Goal: Information Seeking & Learning: Learn about a topic

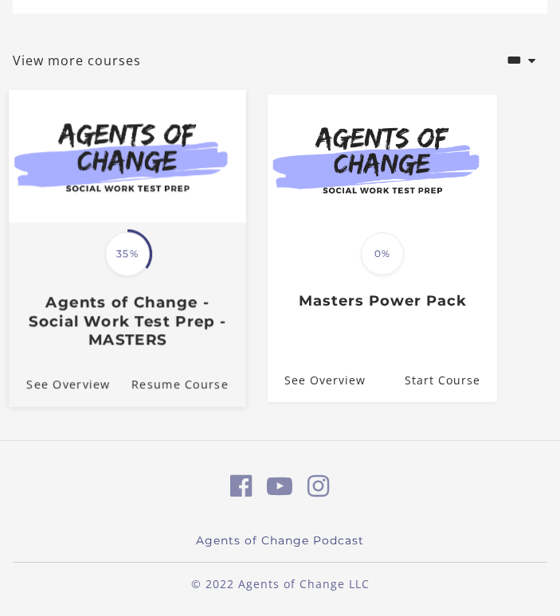
scroll to position [205, 0]
click at [117, 223] on img at bounding box center [127, 156] width 237 height 133
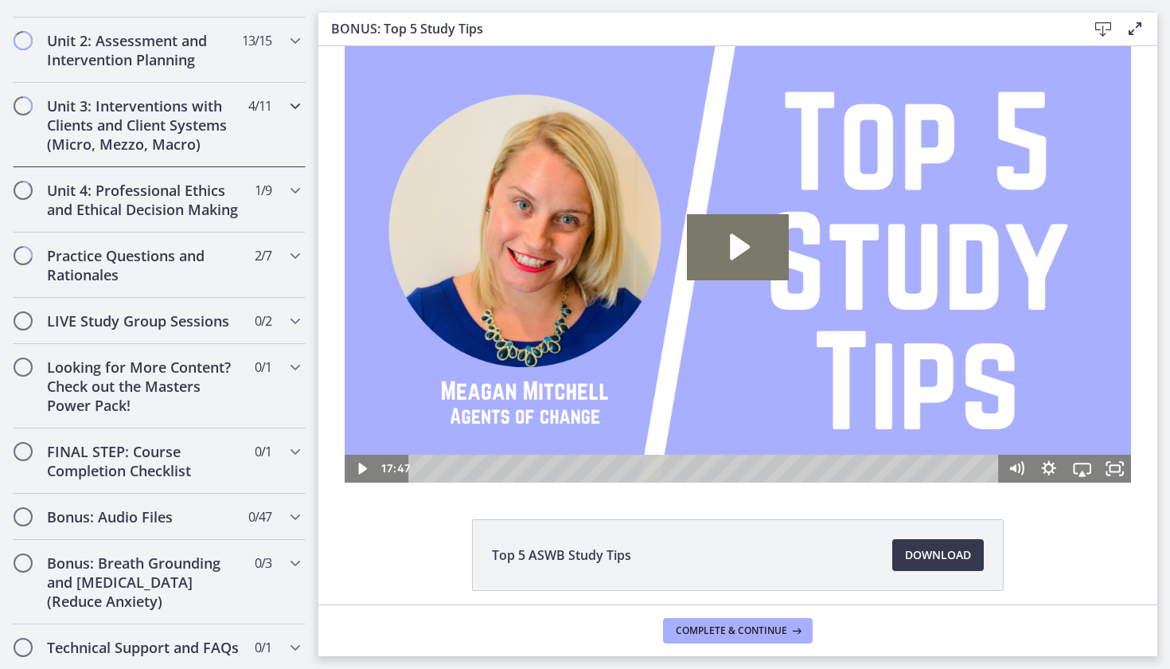
scroll to position [1161, 0]
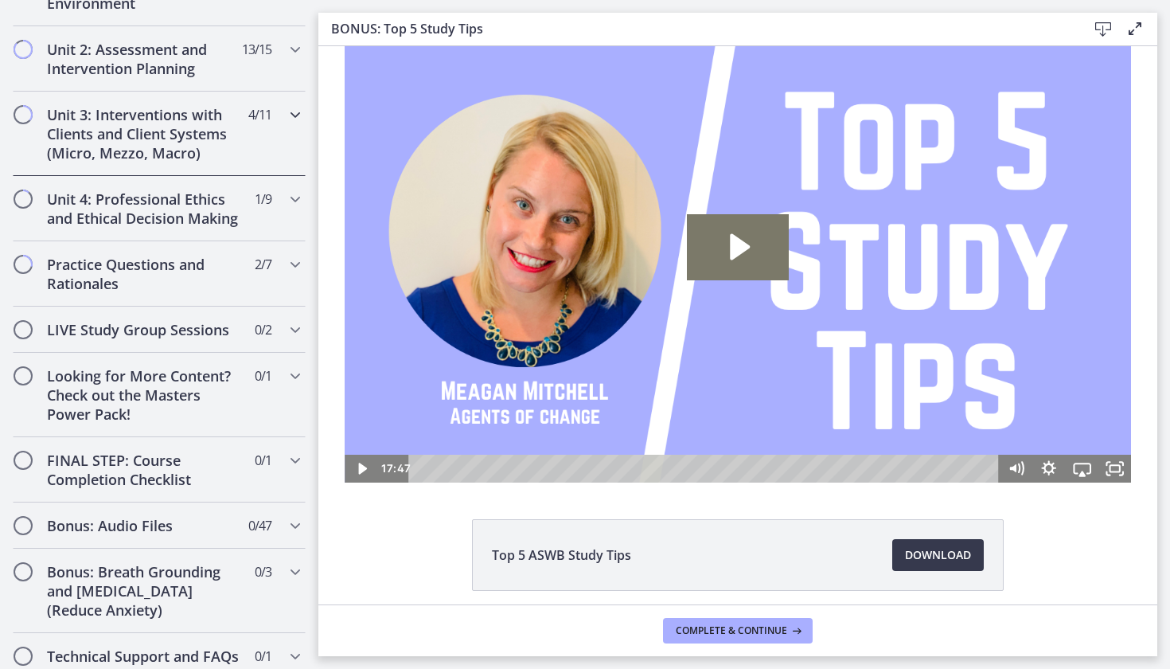
click at [123, 131] on h2 "Unit 3: Interventions with Clients and Client Systems (Micro, Mezzo, Macro)" at bounding box center [144, 133] width 194 height 57
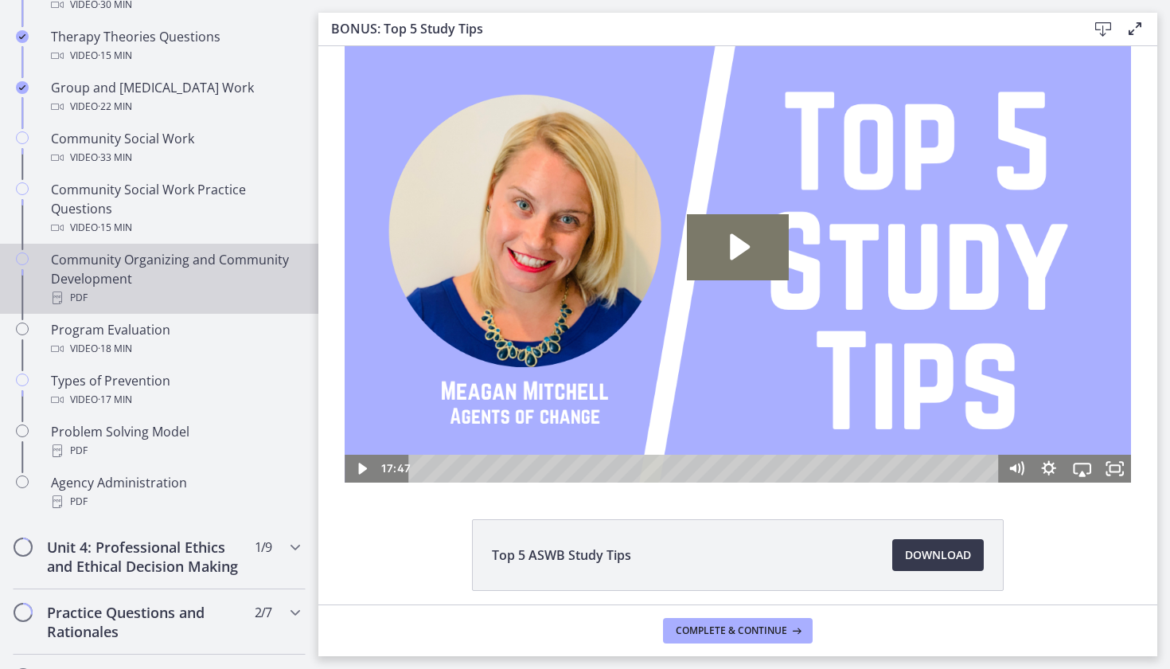
scroll to position [785, 0]
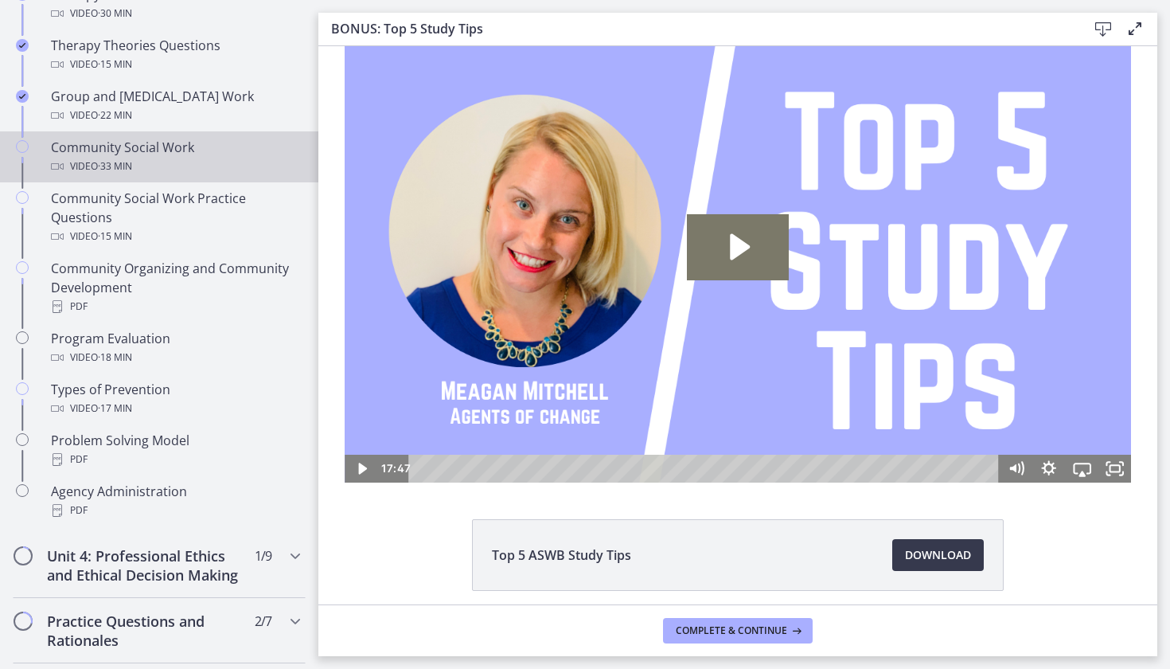
click at [104, 168] on span "· 33 min" at bounding box center [115, 166] width 34 height 19
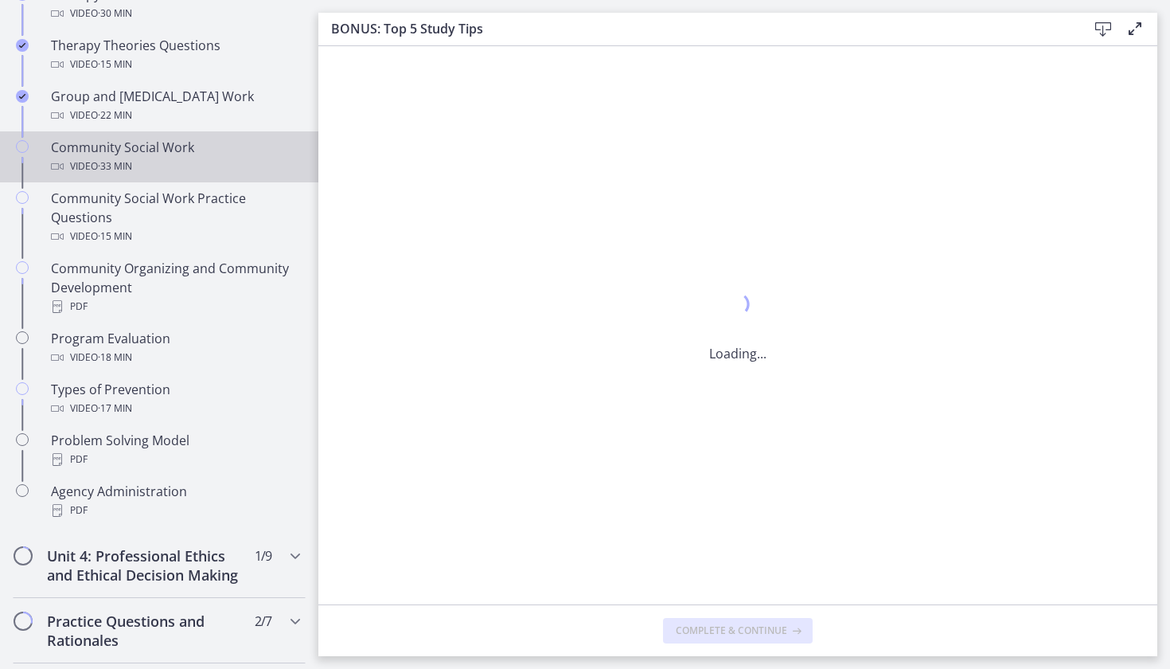
scroll to position [0, 0]
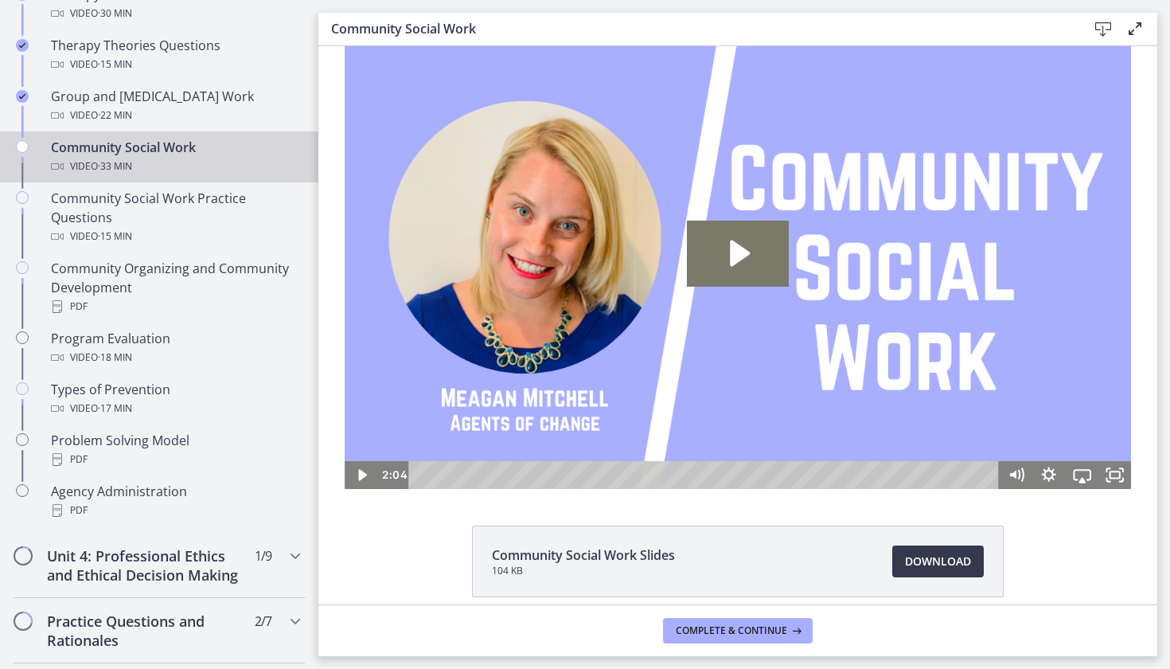
click at [421, 477] on div "Playbar" at bounding box center [707, 475] width 572 height 28
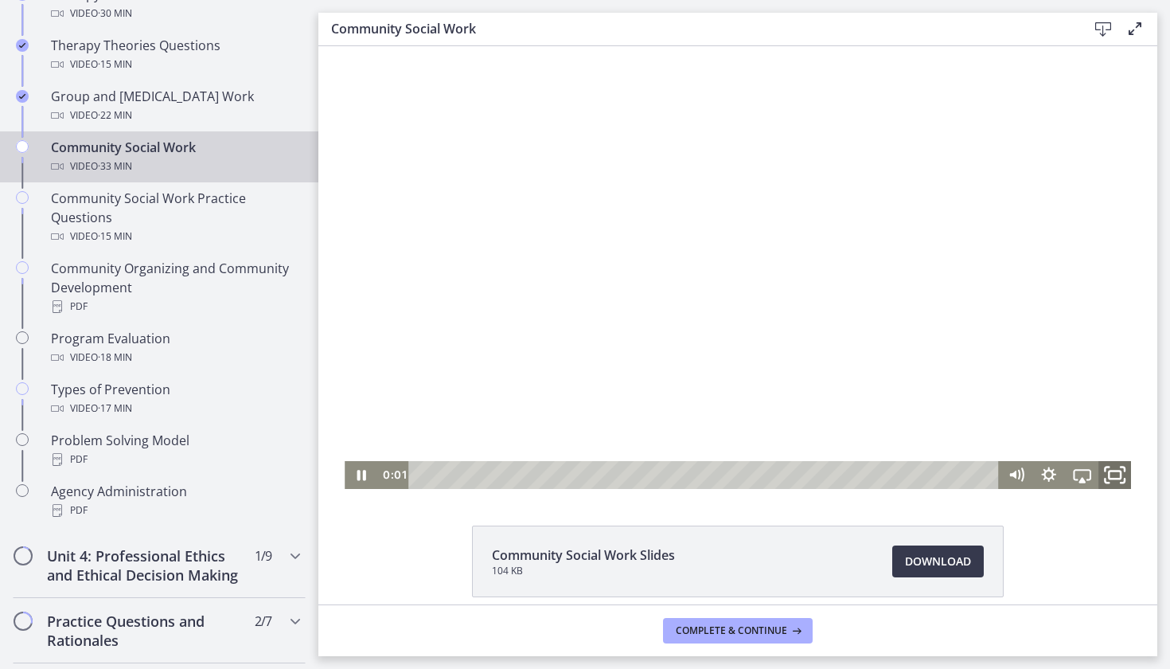
click at [1111, 480] on icon "Fullscreen" at bounding box center [1115, 474] width 39 height 33
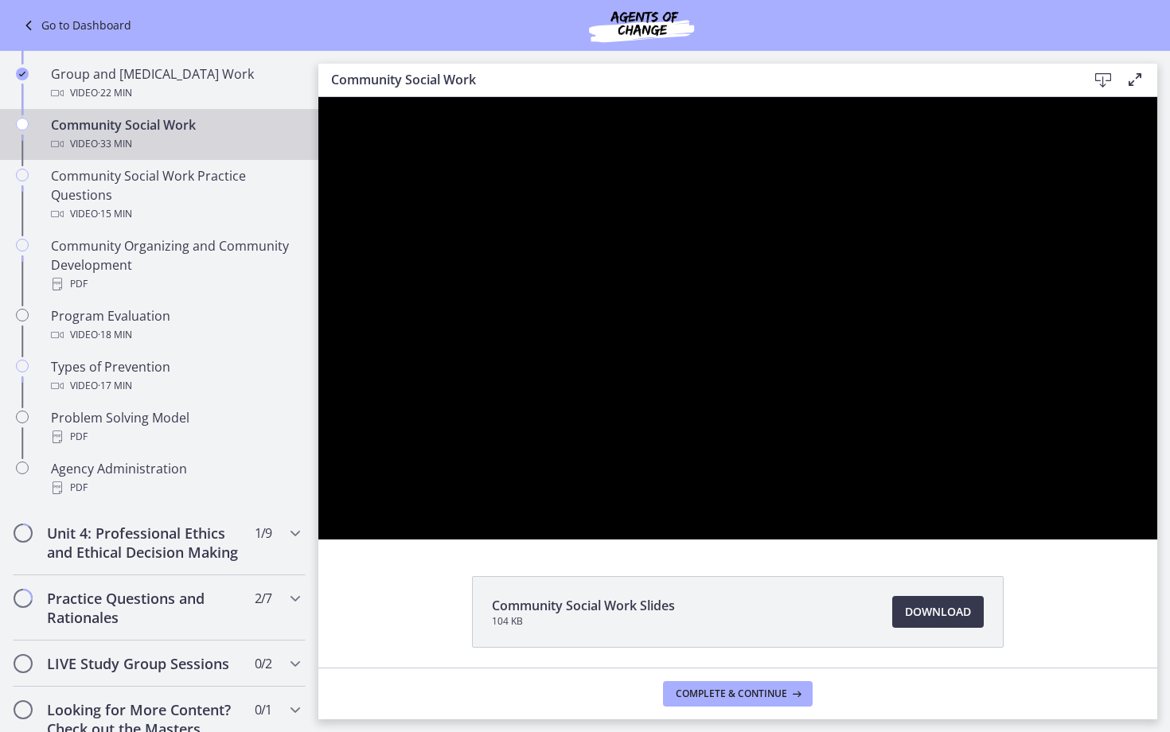
click at [1158, 540] on button "Unfullscreen" at bounding box center [1136, 522] width 41 height 35
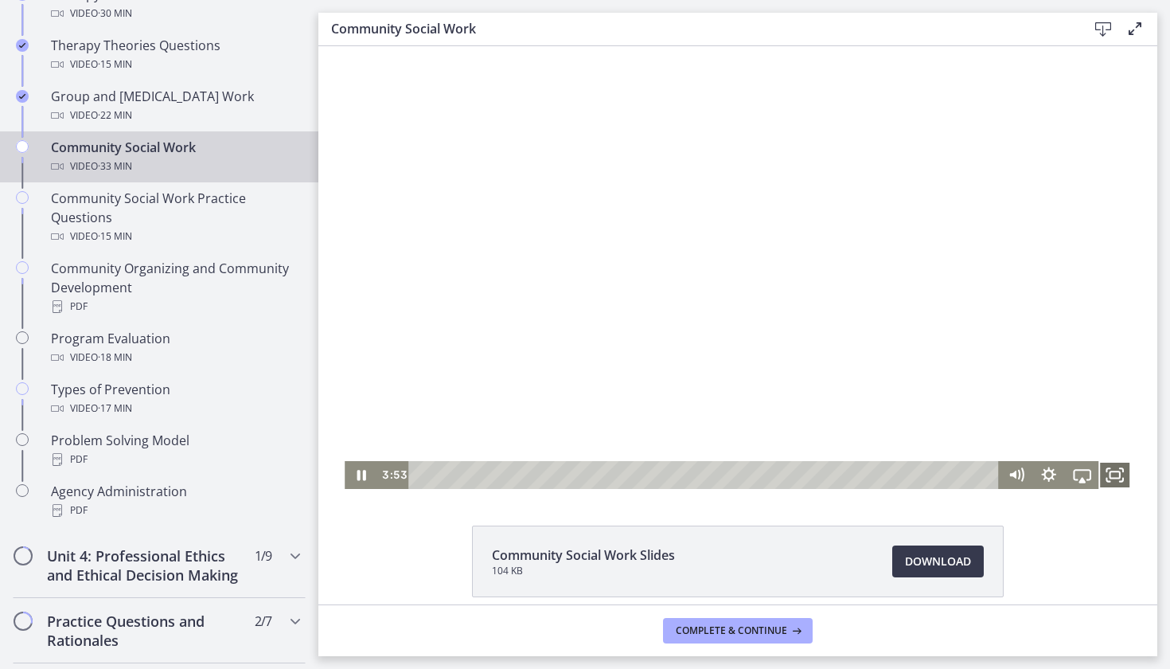
click at [1111, 473] on icon "Fullscreen" at bounding box center [1115, 475] width 33 height 28
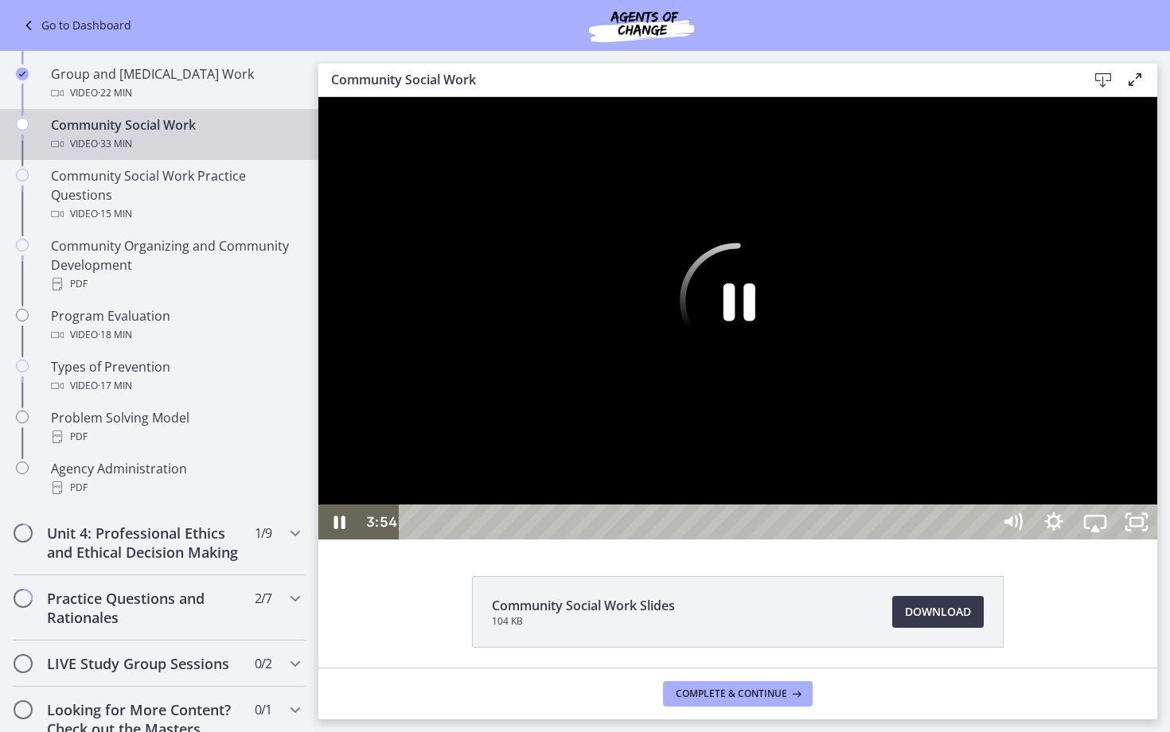
click at [1158, 540] on div at bounding box center [737, 318] width 839 height 443
click at [1051, 500] on div at bounding box center [737, 318] width 839 height 443
click at [318, 97] on button "Play Video: cbe5qimtov91j64ic0dg.mp4" at bounding box center [318, 97] width 1 height 1
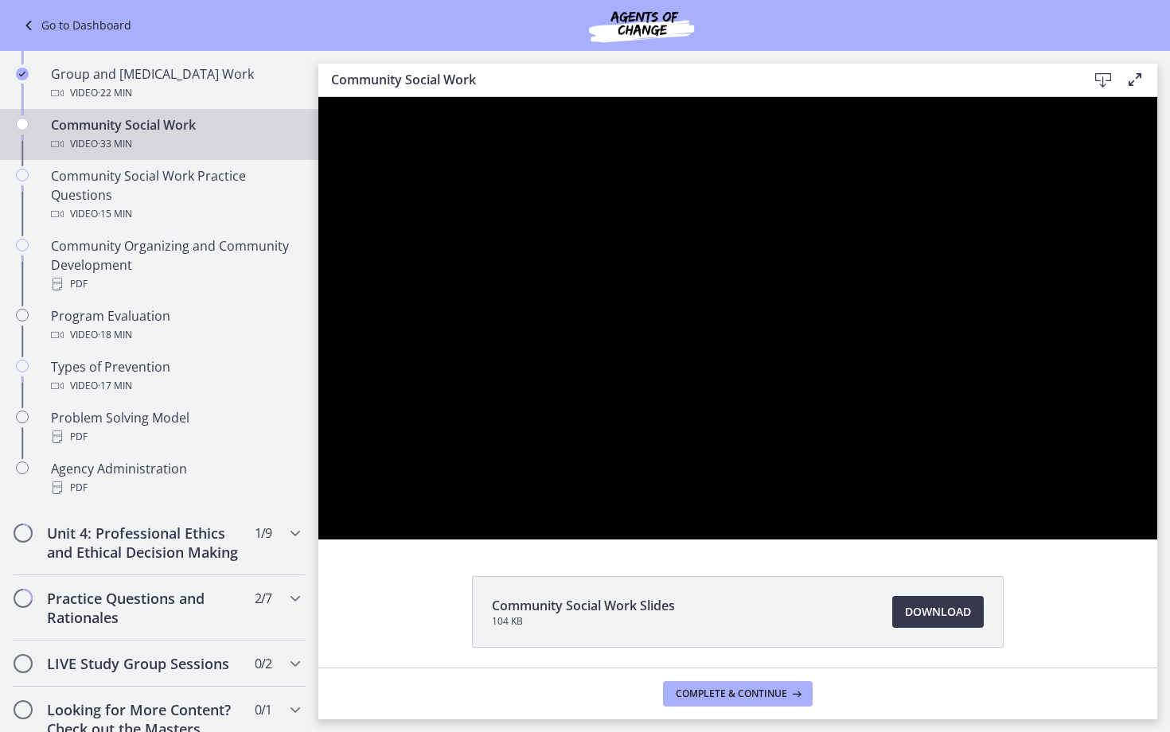
click at [318, 97] on button "Pause: cbe5qimtov91j64ic0dg.mp4" at bounding box center [318, 97] width 1 height 1
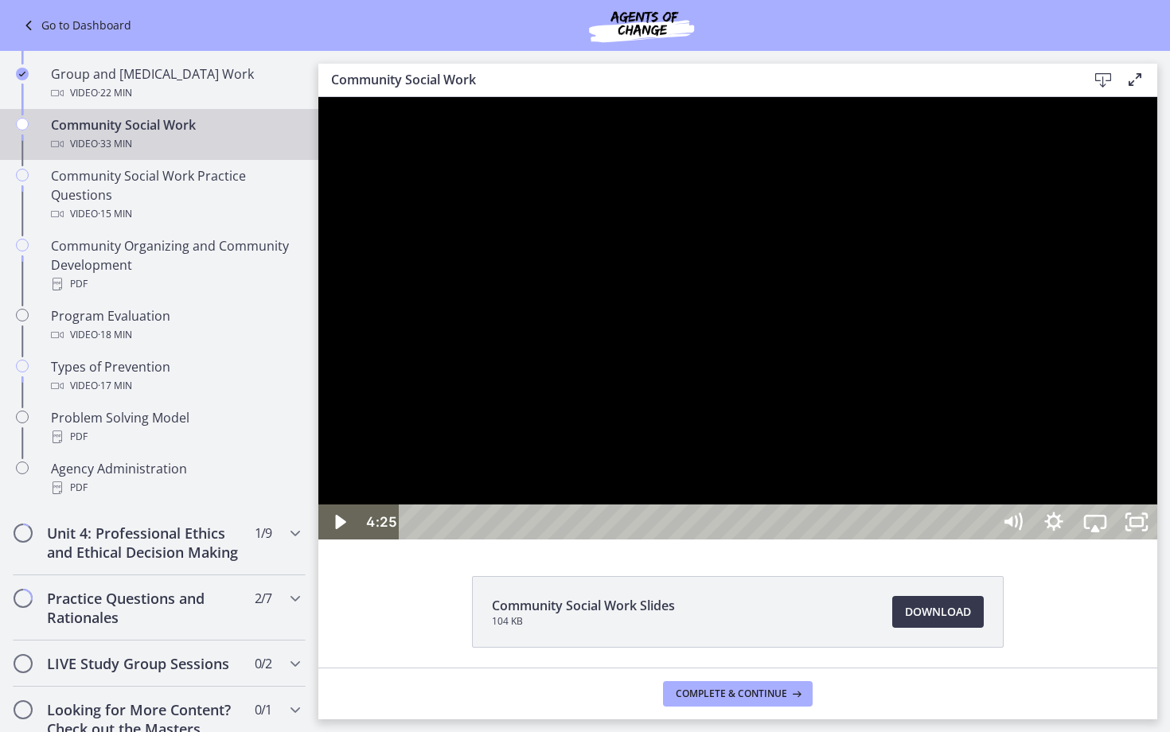
click at [318, 97] on button "Play Video: cbe5qimtov91j64ic0dg.mp4" at bounding box center [318, 97] width 1 height 1
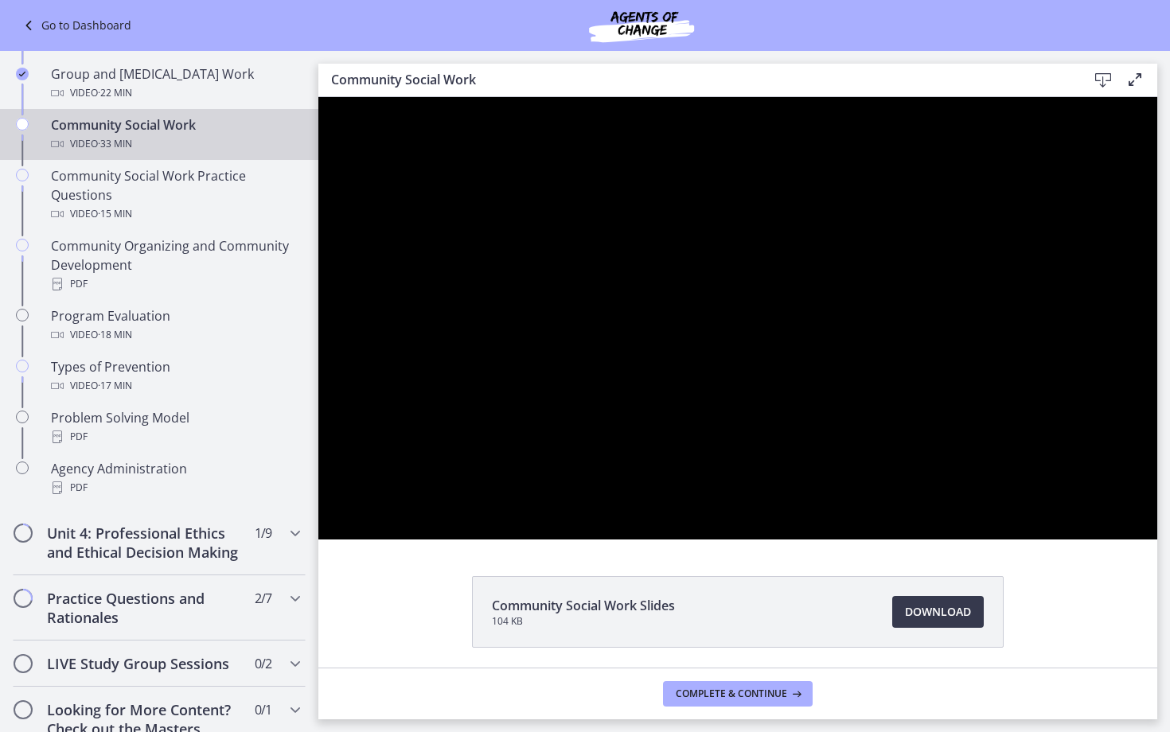
click at [318, 97] on button "Pause: cbe5qimtov91j64ic0dg.mp4" at bounding box center [318, 97] width 1 height 1
click at [318, 97] on button "Play Video: cbe5qimtov91j64ic0dg.mp4" at bounding box center [318, 97] width 1 height 1
click at [318, 97] on button "Pause: cbe5qimtov91j64ic0dg.mp4" at bounding box center [318, 97] width 1 height 1
click at [318, 97] on button "Play Video: cbe5qimtov91j64ic0dg.mp4" at bounding box center [318, 97] width 1 height 1
click at [318, 97] on button "Pause: cbe5qimtov91j64ic0dg.mp4" at bounding box center [318, 97] width 1 height 1
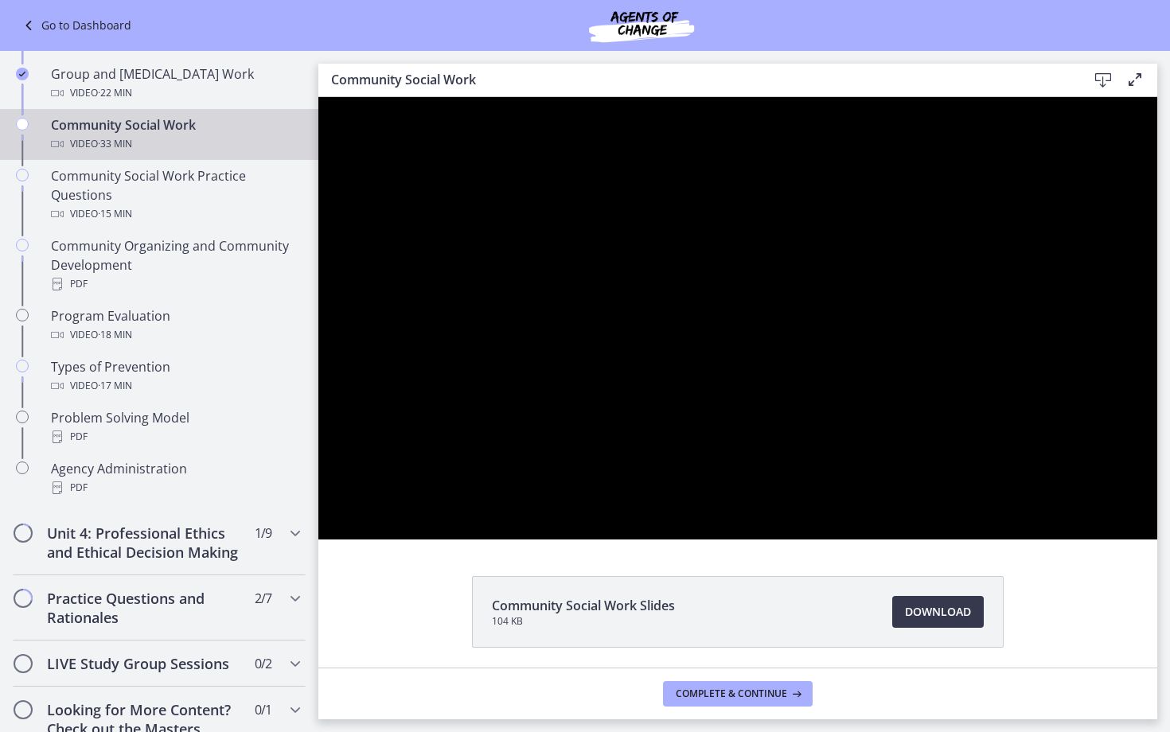
click at [318, 97] on button "Play Video: cbe5qimtov91j64ic0dg.mp4" at bounding box center [318, 97] width 1 height 1
click at [318, 97] on button "Pause: cbe5qimtov91j64ic0dg.mp4" at bounding box center [318, 97] width 1 height 1
click at [318, 97] on button "Play Video: cbe5qimtov91j64ic0dg.mp4" at bounding box center [318, 97] width 1 height 1
click at [318, 97] on button "Pause: cbe5qimtov91j64ic0dg.mp4" at bounding box center [318, 97] width 1 height 1
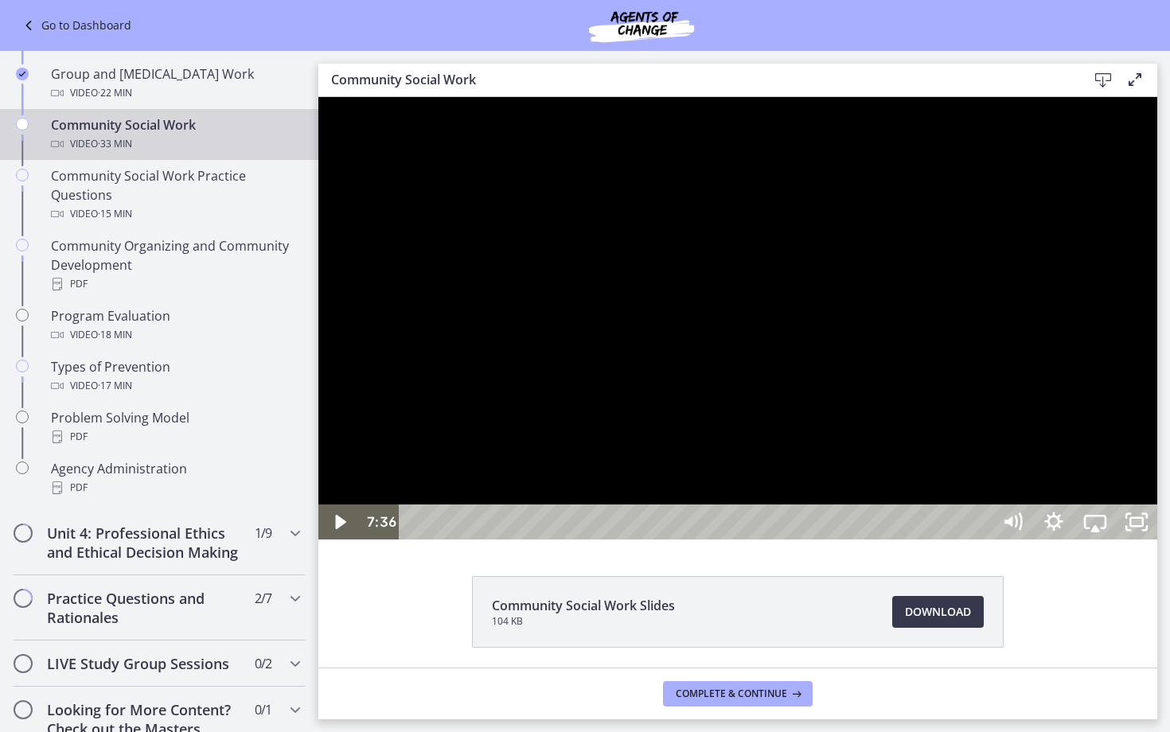
click at [318, 97] on button "Play Video: cbe5qimtov91j64ic0dg.mp4" at bounding box center [318, 97] width 1 height 1
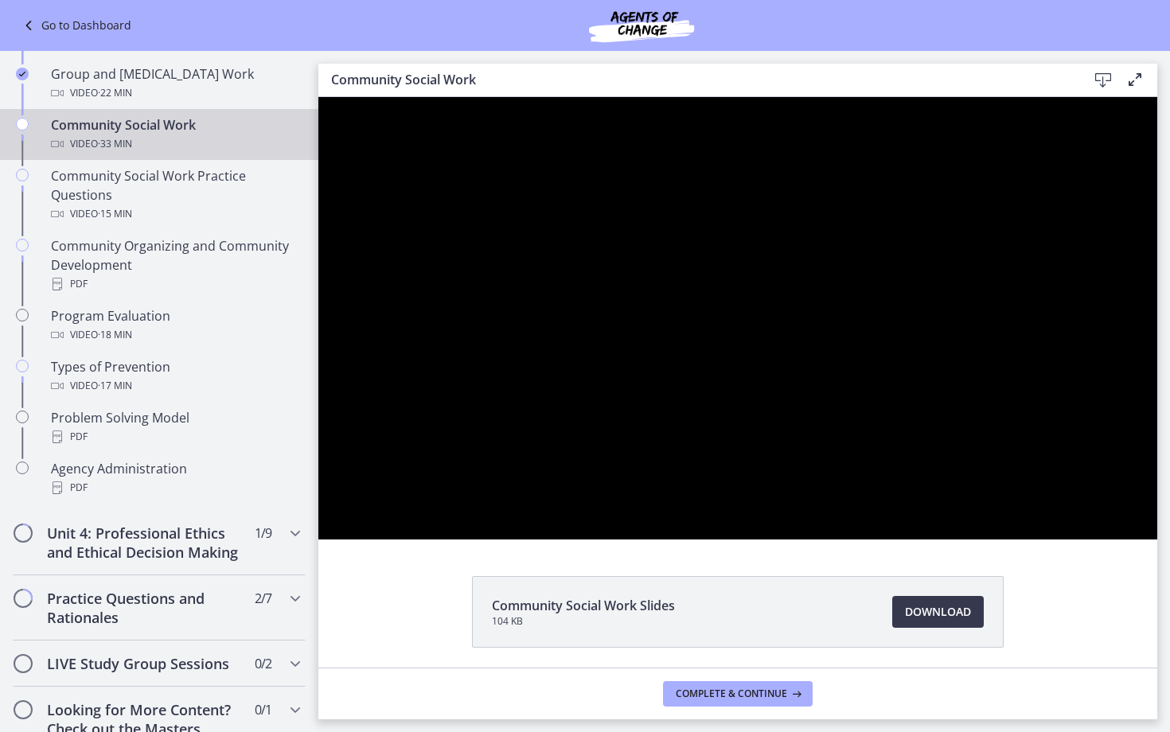
click at [318, 97] on button "Pause: cbe5qimtov91j64ic0dg.mp4" at bounding box center [318, 97] width 1 height 1
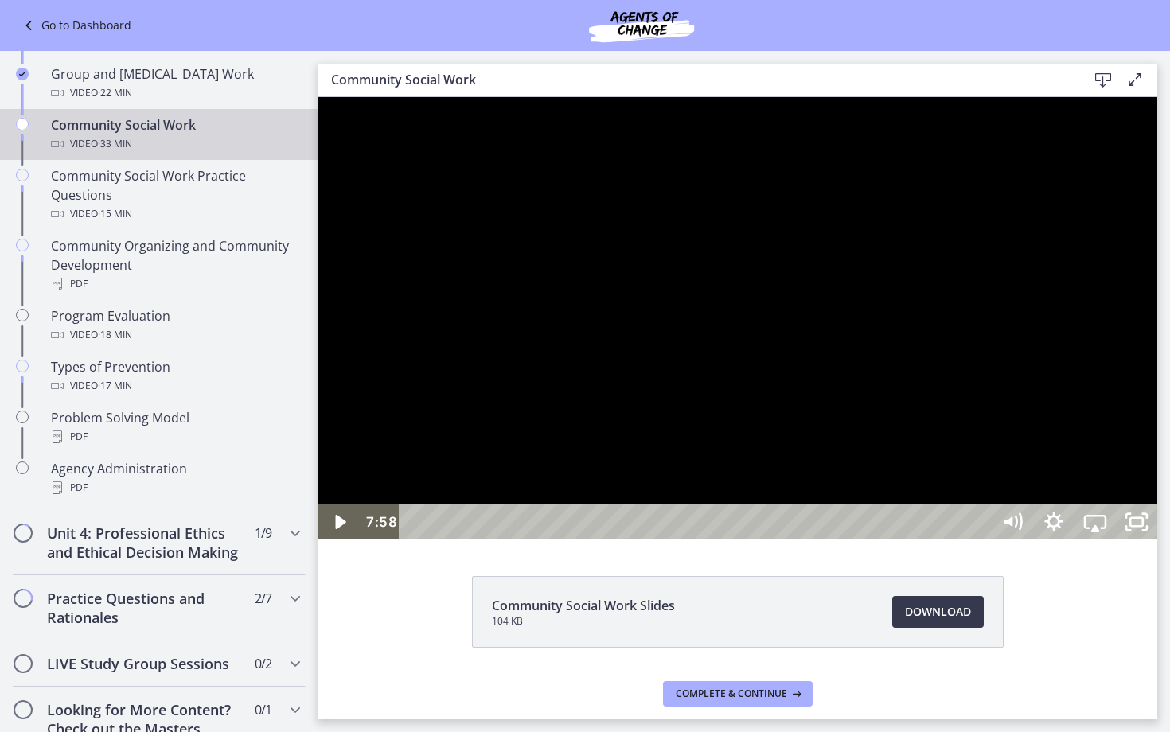
click at [318, 97] on button "Play Video: cbe5qimtov91j64ic0dg.mp4" at bounding box center [318, 97] width 1 height 1
click at [318, 97] on button "Pause: cbe5qimtov91j64ic0dg.mp4" at bounding box center [318, 97] width 1 height 1
click at [318, 97] on button "Play Video: cbe5qimtov91j64ic0dg.mp4" at bounding box center [318, 97] width 1 height 1
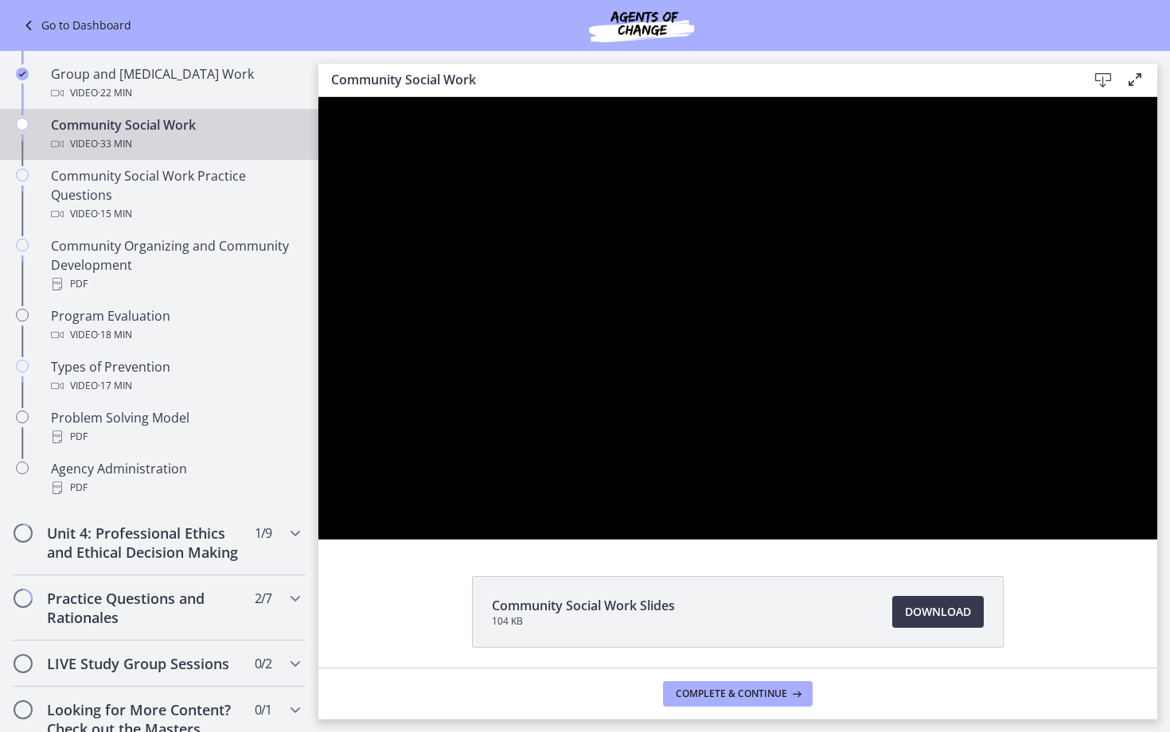
click at [318, 97] on button "Pause: cbe5qimtov91j64ic0dg.mp4" at bounding box center [318, 97] width 1 height 1
click at [318, 97] on button "Play Video: cbe5qimtov91j64ic0dg.mp4" at bounding box center [318, 97] width 1 height 1
click at [318, 97] on button "Pause: cbe5qimtov91j64ic0dg.mp4" at bounding box center [318, 97] width 1 height 1
click at [318, 97] on button "Play Video: cbe5qimtov91j64ic0dg.mp4" at bounding box center [318, 97] width 1 height 1
click at [318, 97] on button "Pause: cbe5qimtov91j64ic0dg.mp4" at bounding box center [318, 97] width 1 height 1
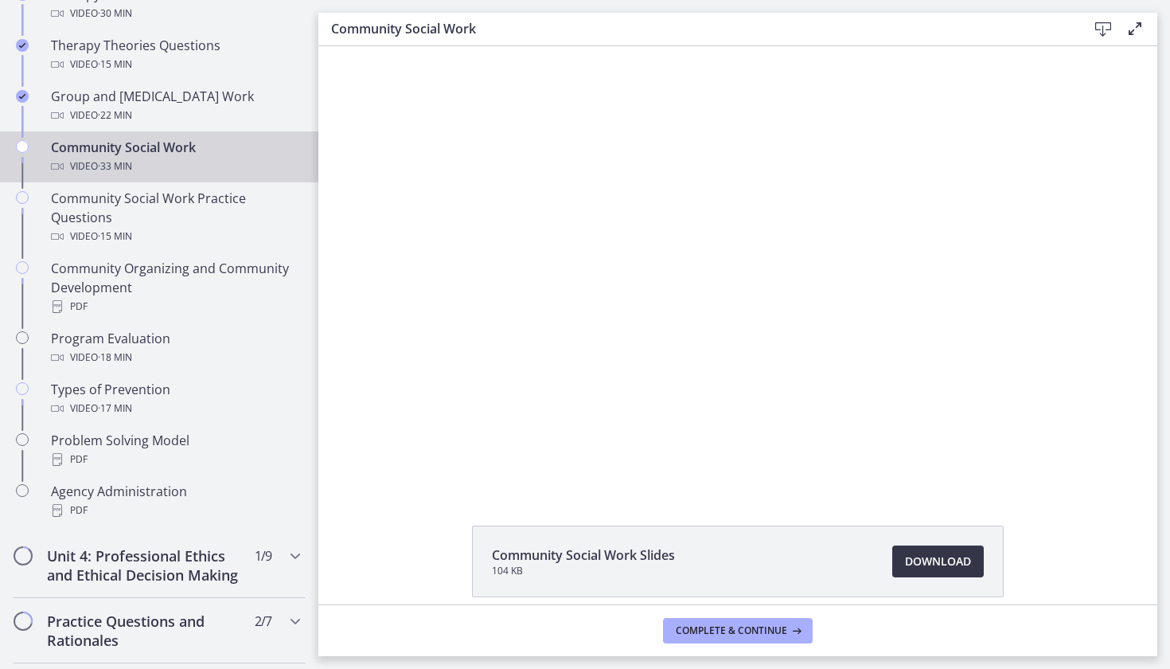
click at [944, 556] on span "Download Opens in a new window" at bounding box center [938, 561] width 66 height 19
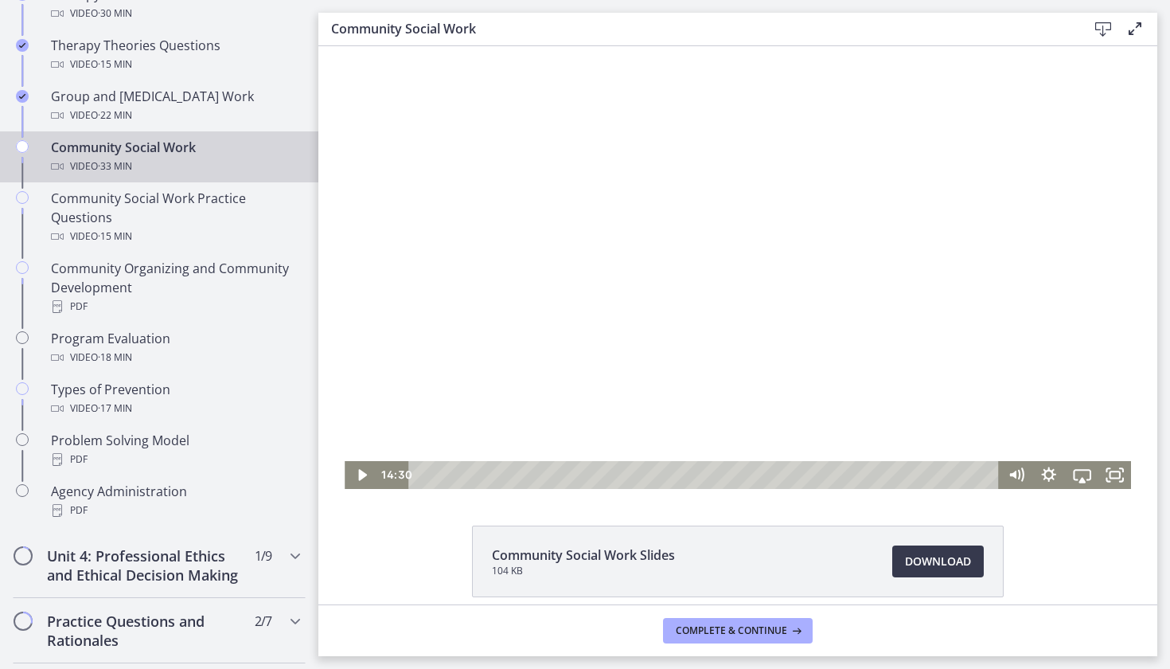
click at [666, 360] on div at bounding box center [738, 267] width 787 height 443
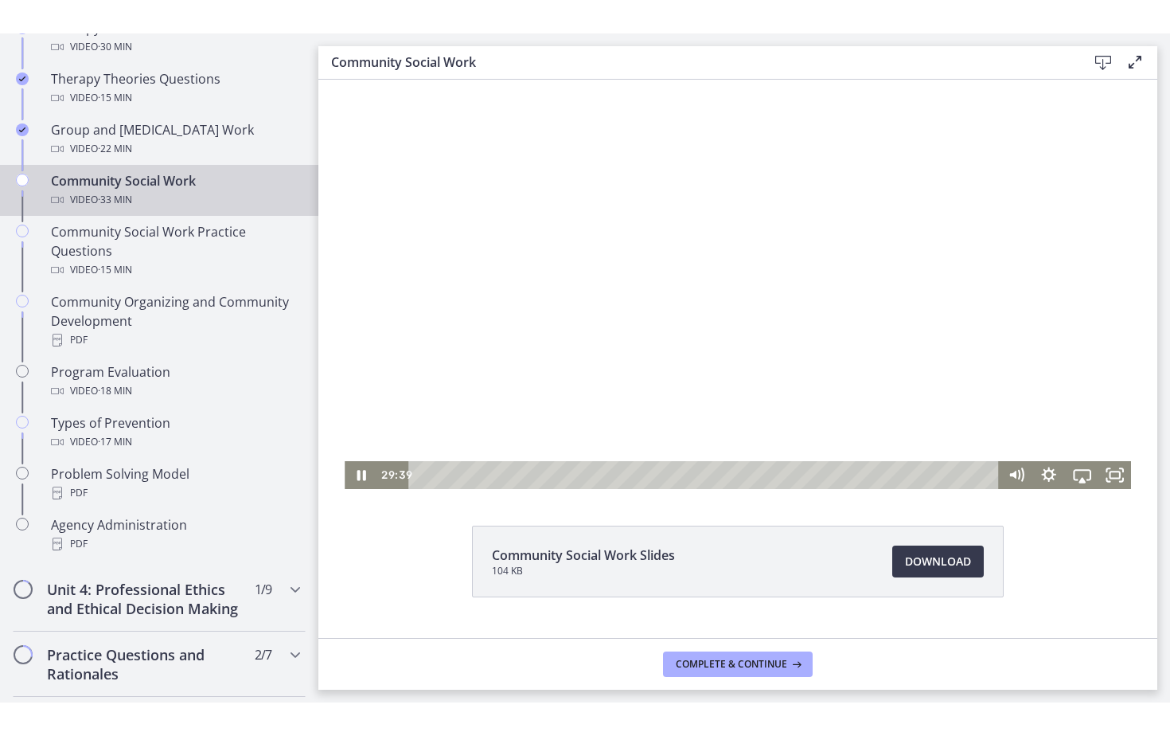
scroll to position [35, 0]
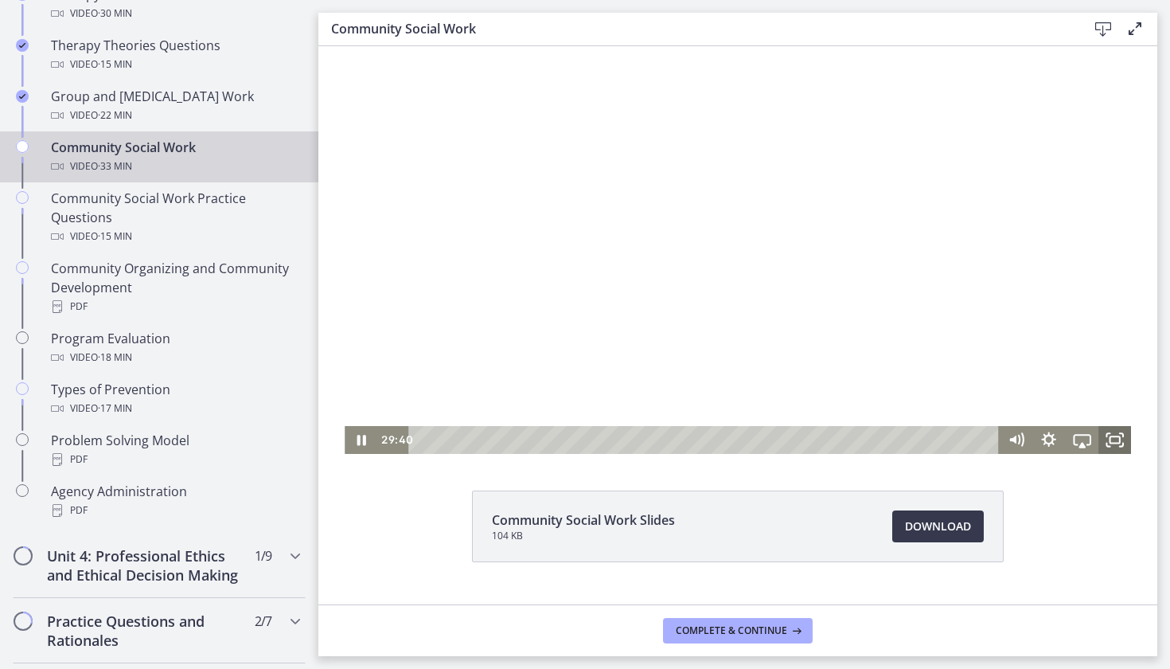
click at [1124, 432] on icon "Fullscreen" at bounding box center [1115, 440] width 33 height 28
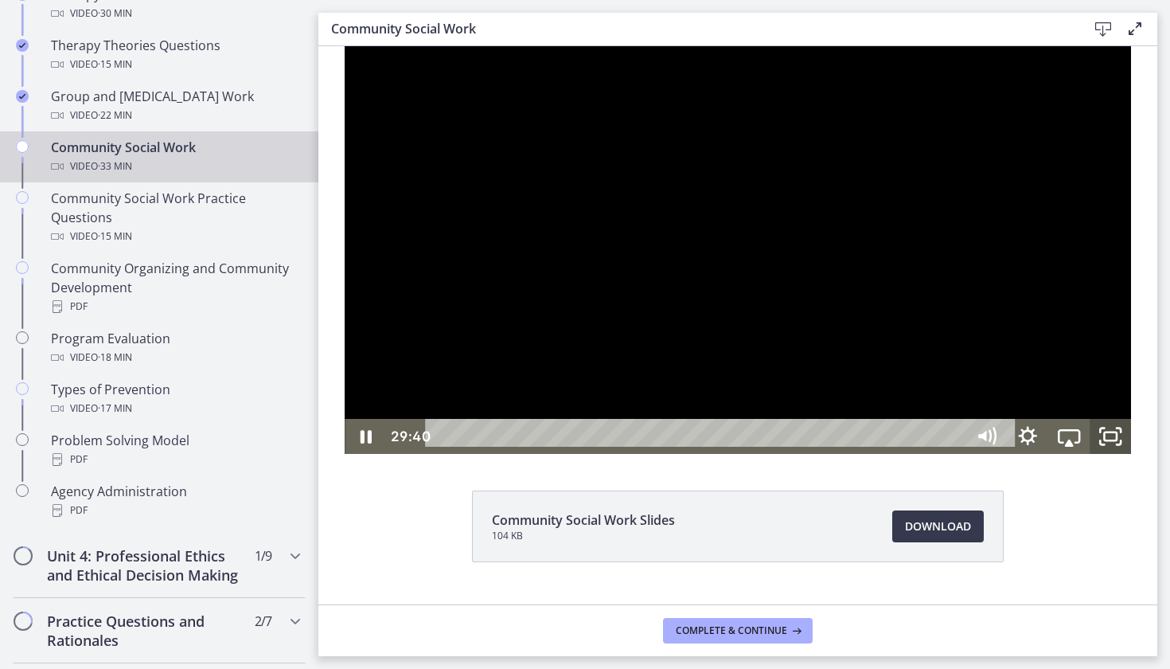
scroll to position [0, 0]
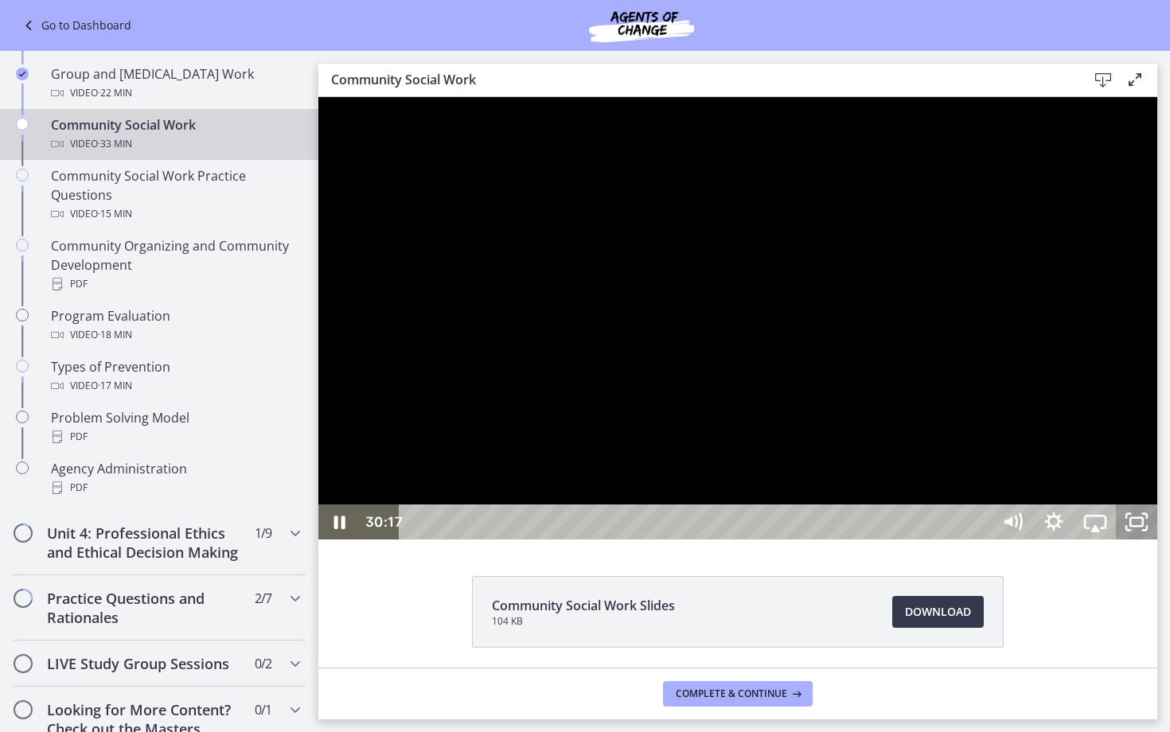
click at [1158, 540] on icon "Unfullscreen" at bounding box center [1136, 522] width 41 height 35
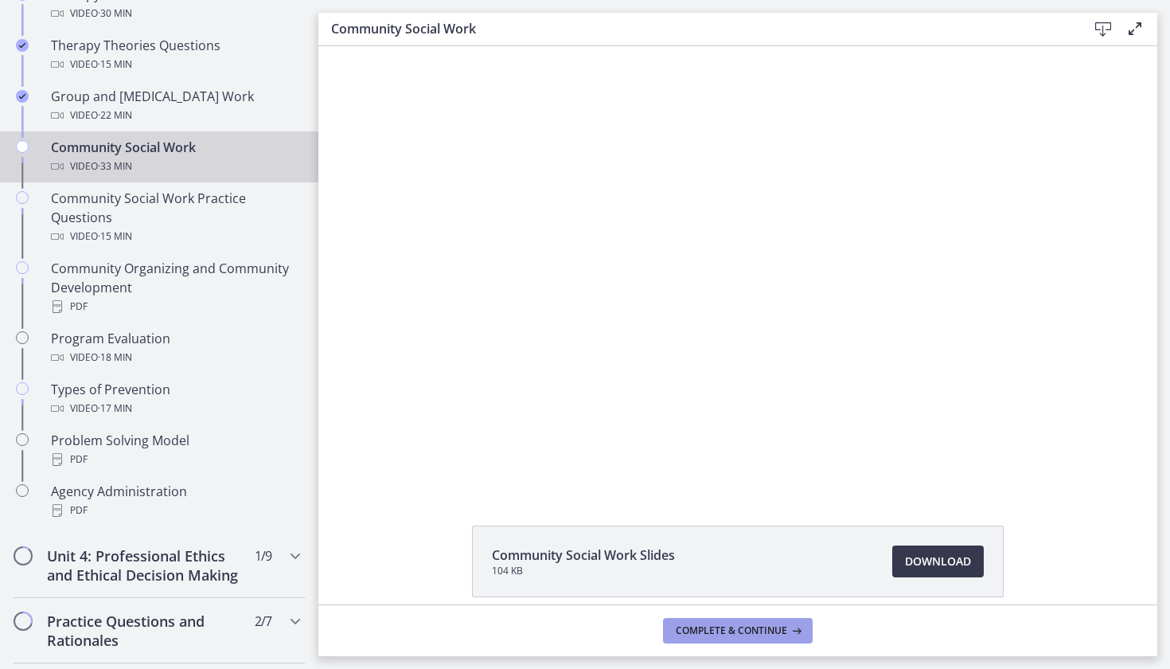
click at [703, 623] on button "Complete & continue" at bounding box center [738, 630] width 150 height 25
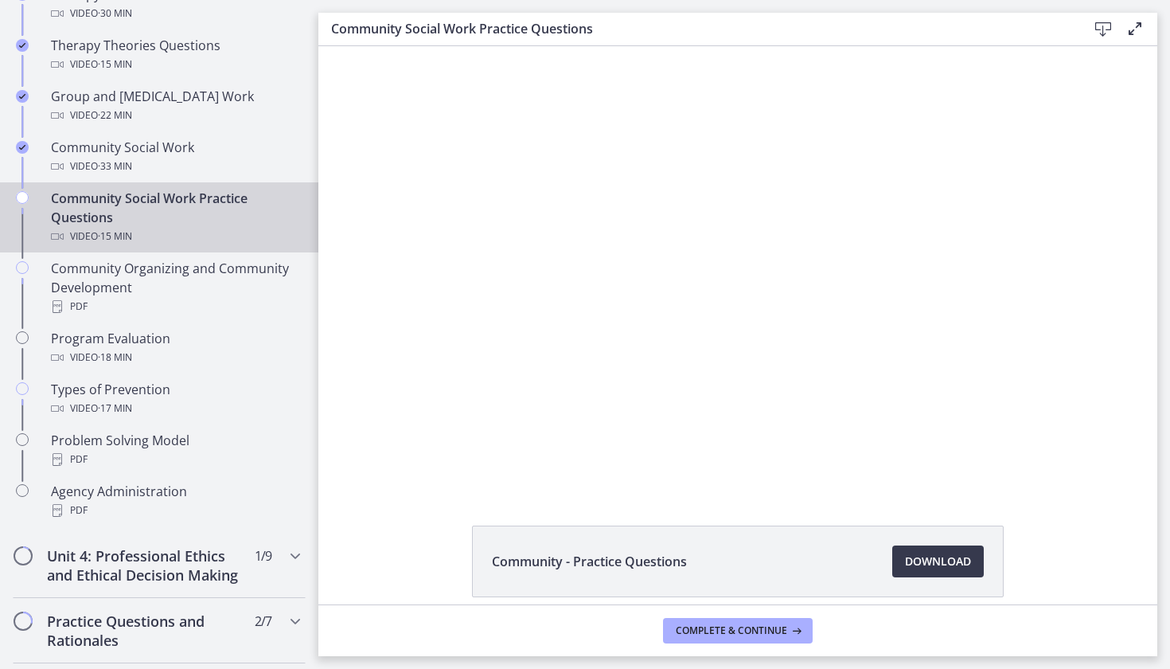
click at [202, 201] on div "Community Social Work Practice Questions Video · 15 min" at bounding box center [175, 217] width 248 height 57
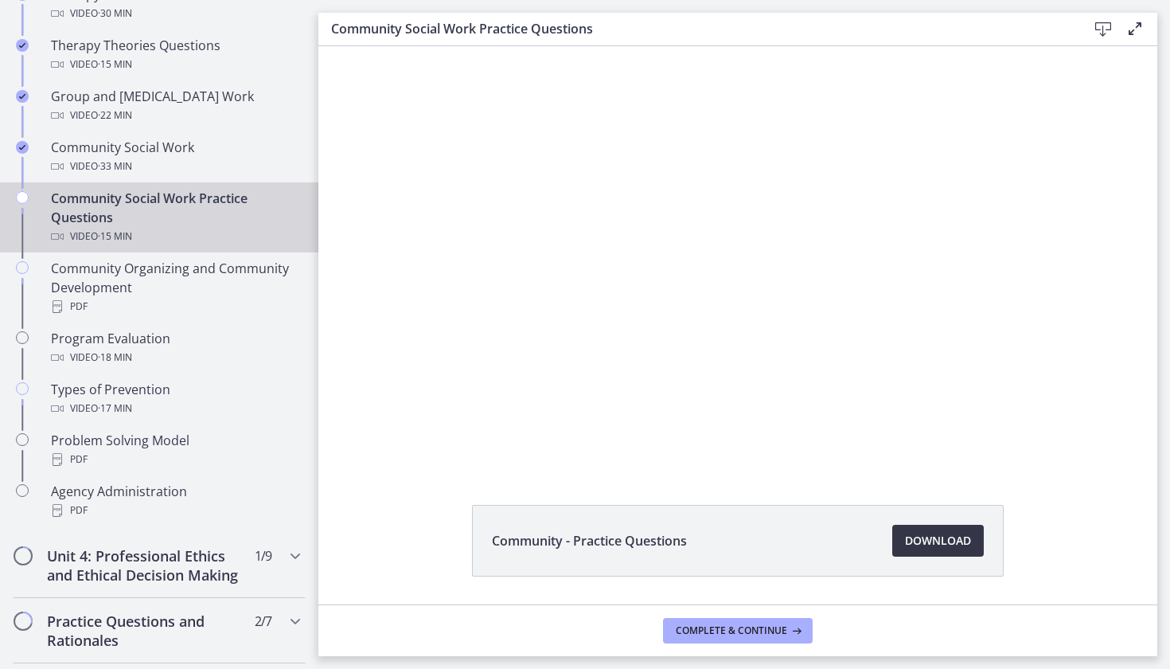
click at [908, 545] on span "Download Opens in a new window" at bounding box center [938, 540] width 66 height 19
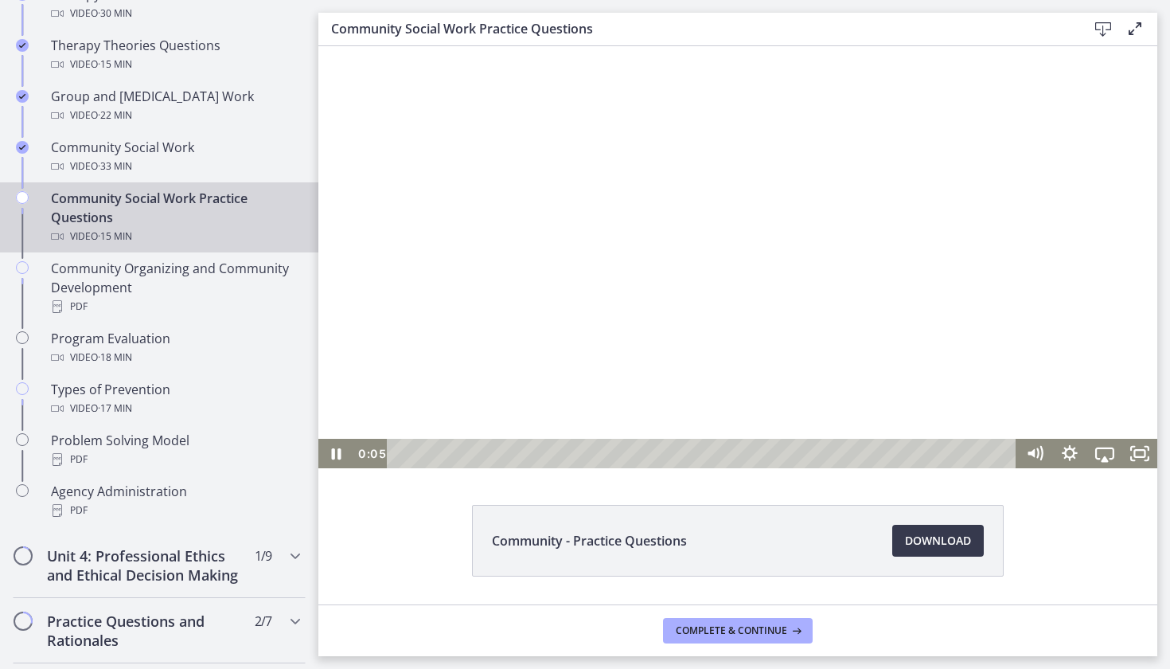
click at [712, 268] on div at bounding box center [737, 257] width 839 height 422
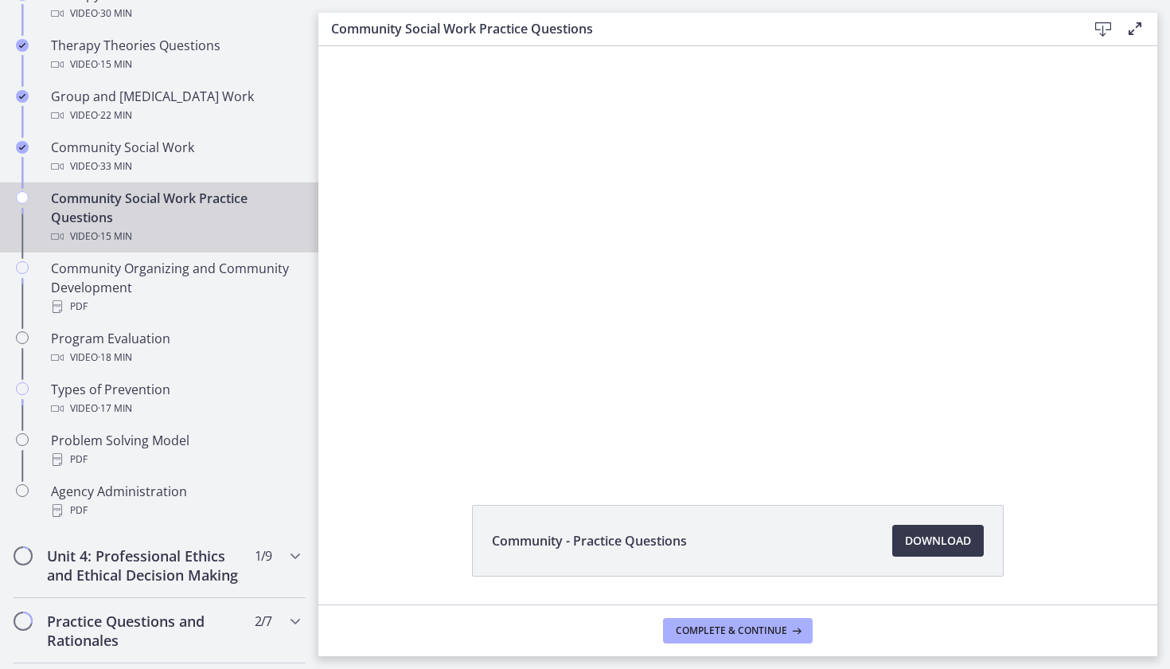
click at [768, 615] on footer "Complete & continue" at bounding box center [737, 630] width 839 height 52
click at [768, 616] on footer "Complete & continue" at bounding box center [737, 630] width 839 height 52
click at [762, 624] on span "Complete & continue" at bounding box center [731, 630] width 111 height 13
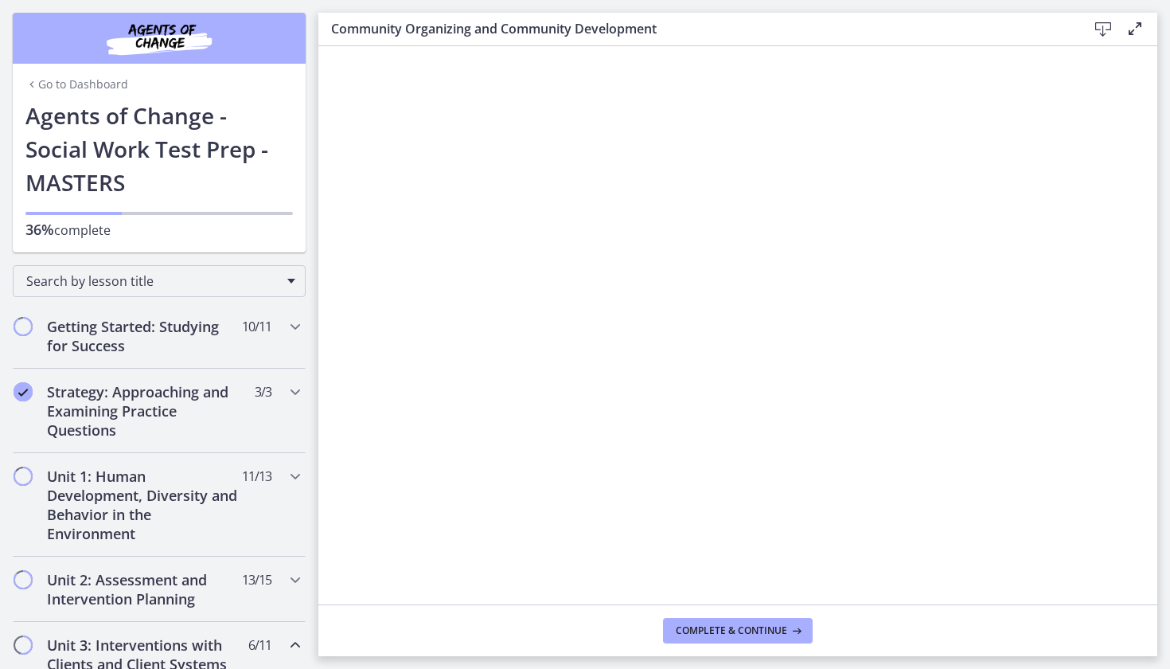
click at [163, 137] on h1 "Agents of Change - Social Work Test Prep - MASTERS" at bounding box center [159, 149] width 268 height 100
click at [116, 73] on div "Go to Dashboard" at bounding box center [159, 81] width 293 height 35
click at [108, 77] on link "Go to Dashboard" at bounding box center [76, 84] width 103 height 16
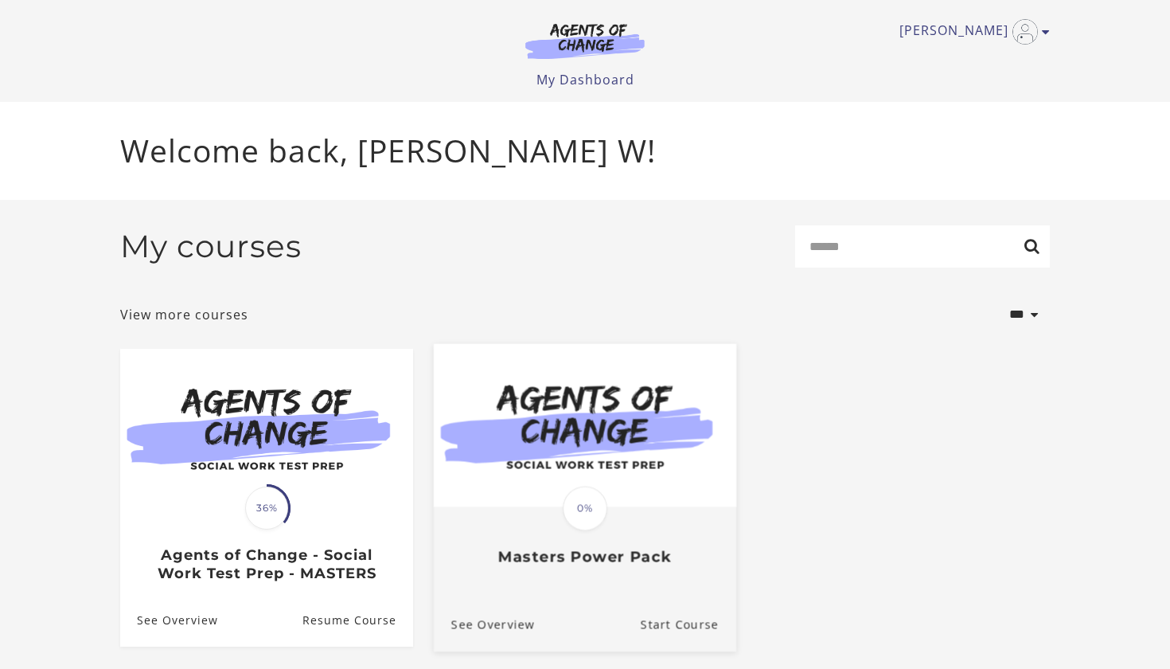
click at [606, 552] on h3 "Masters Power Pack" at bounding box center [585, 557] width 268 height 18
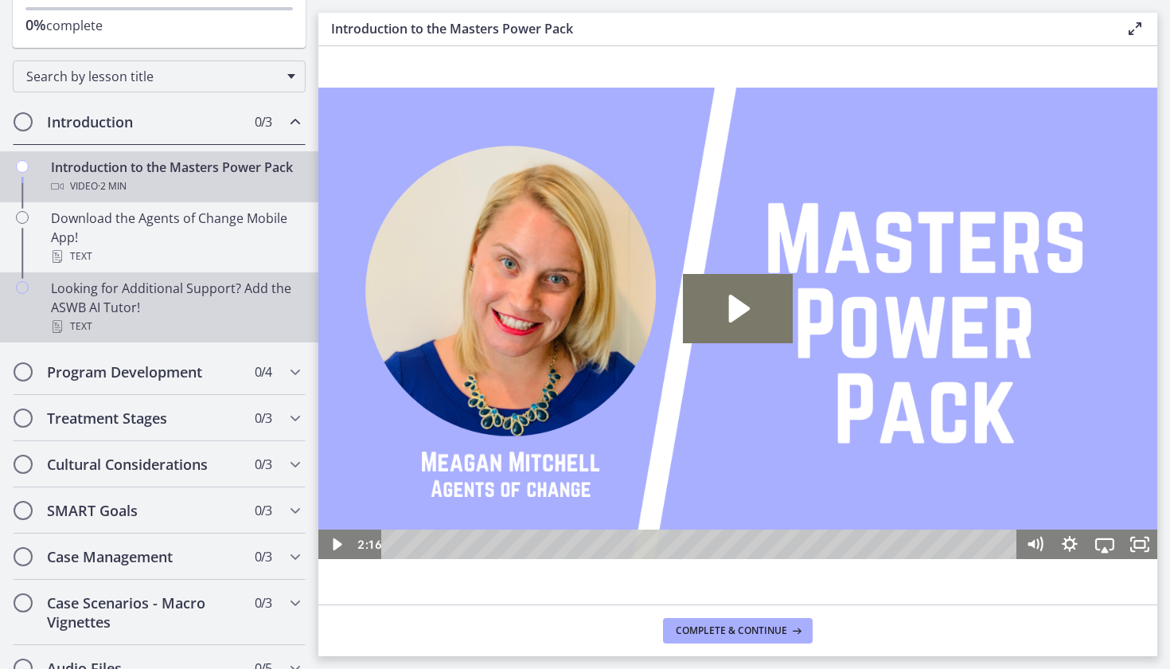
scroll to position [207, 0]
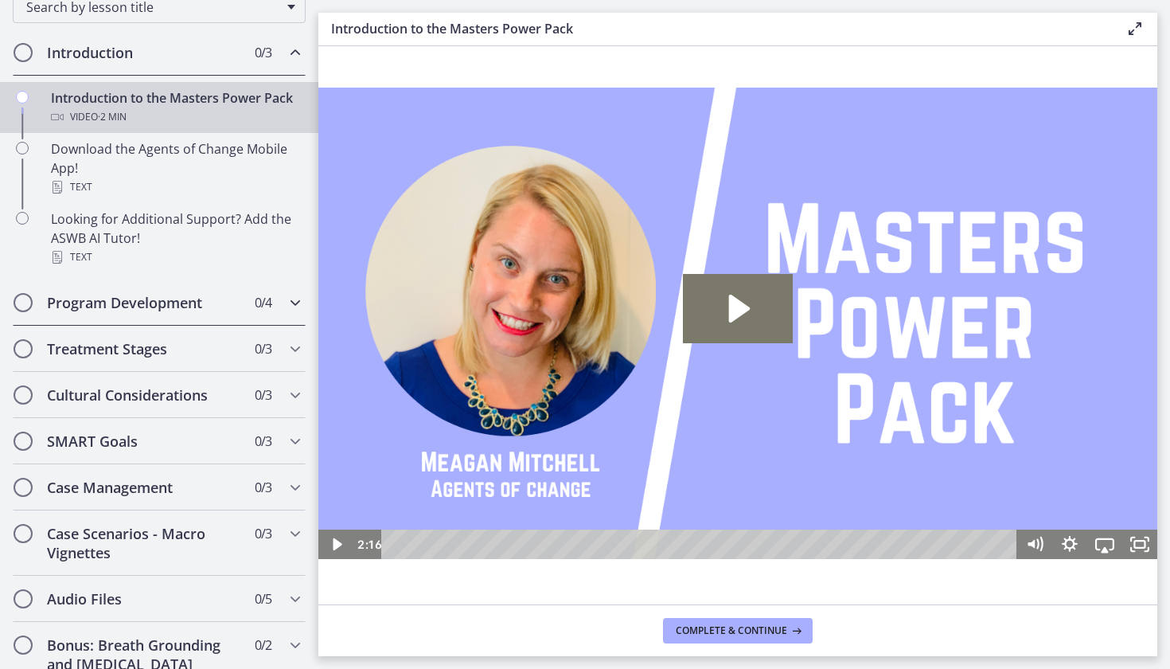
click at [211, 320] on div "Program Development 0 / 4 Completed" at bounding box center [159, 302] width 293 height 46
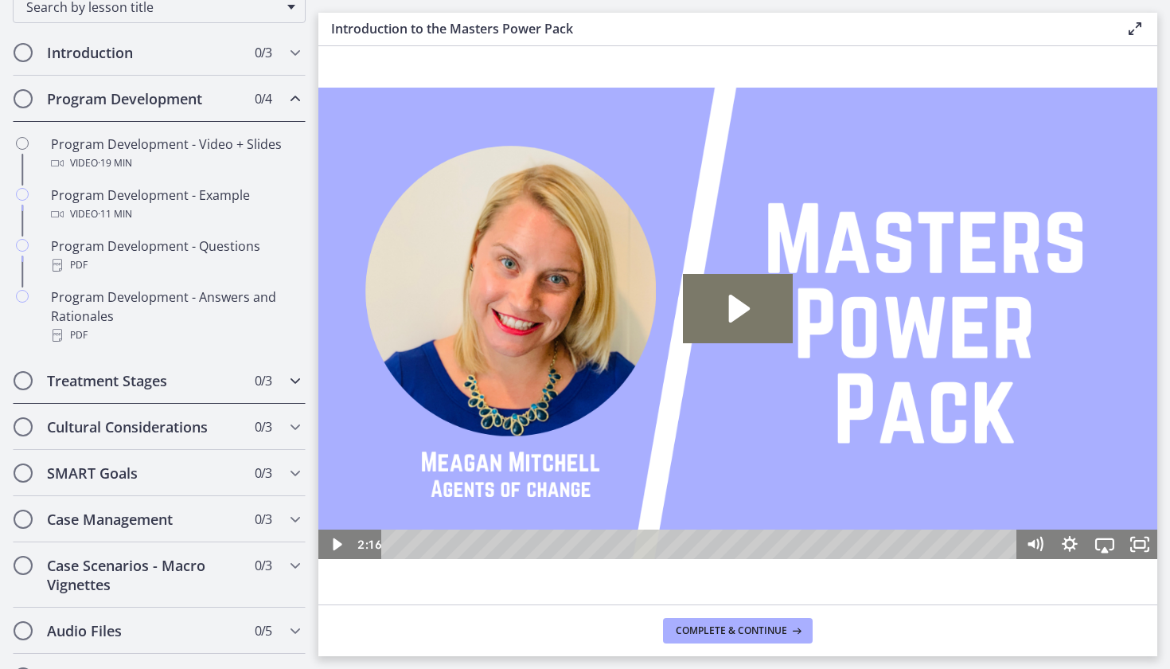
click at [202, 379] on h2 "Treatment Stages" at bounding box center [144, 380] width 194 height 19
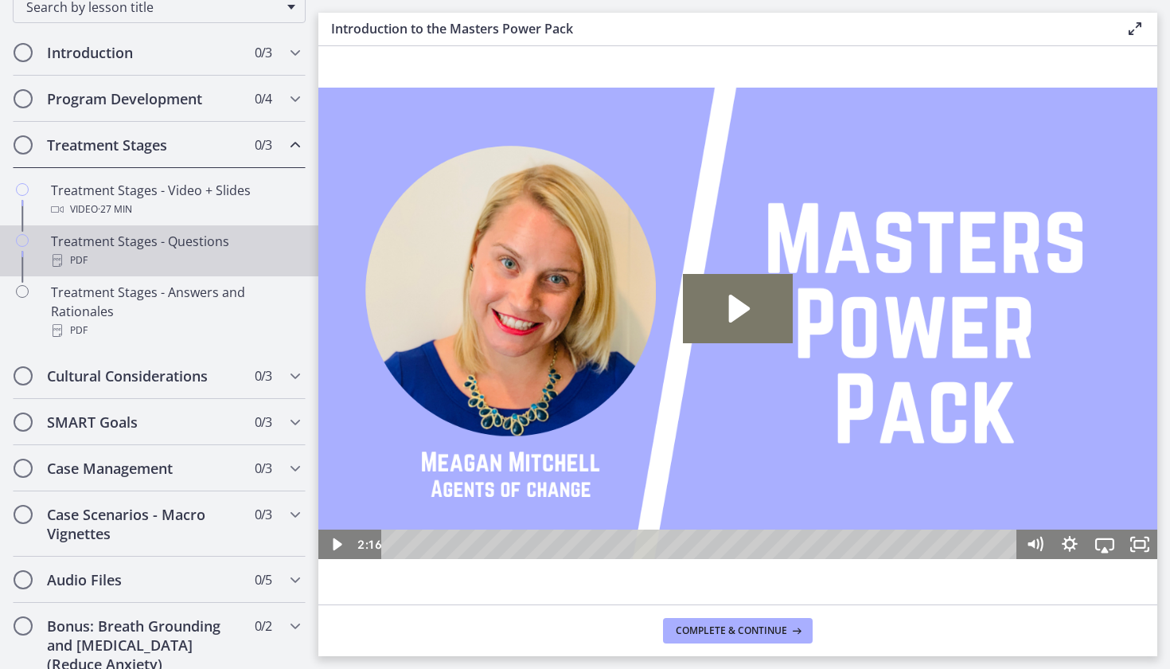
scroll to position [209, 0]
click at [199, 267] on div "PDF" at bounding box center [175, 258] width 248 height 19
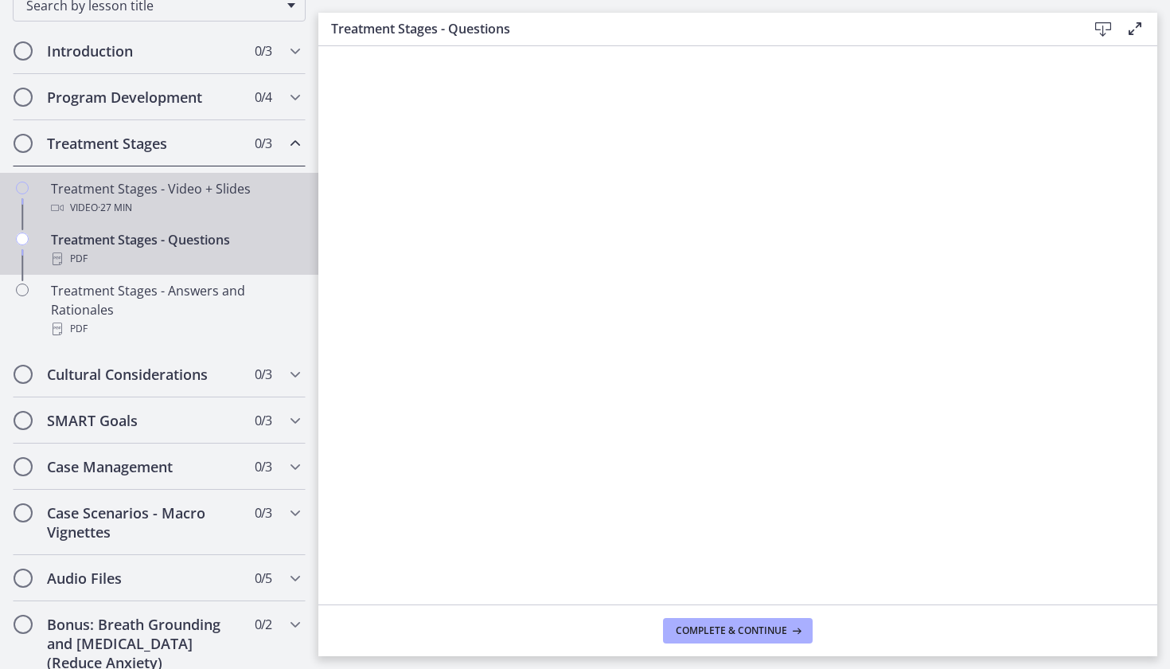
click at [222, 179] on div "Treatment Stages - Video + Slides Video · 27 min" at bounding box center [175, 198] width 248 height 38
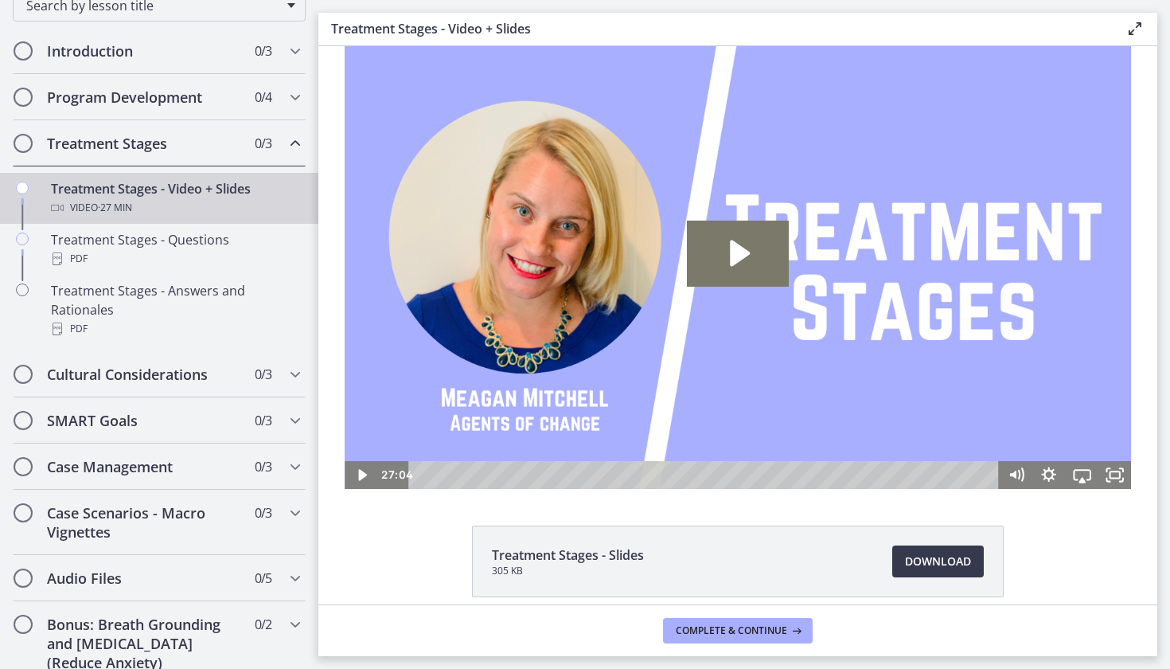
click at [955, 581] on li "Treatment Stages - Slides 305 KB Download Opens in a new window" at bounding box center [738, 561] width 532 height 72
click at [951, 581] on li "Treatment Stages - Slides 305 KB Download Opens in a new window" at bounding box center [738, 561] width 532 height 72
click at [937, 565] on span "Download Opens in a new window" at bounding box center [938, 561] width 66 height 19
click at [201, 437] on div "SMART Goals 0 / 3 Completed" at bounding box center [159, 420] width 293 height 46
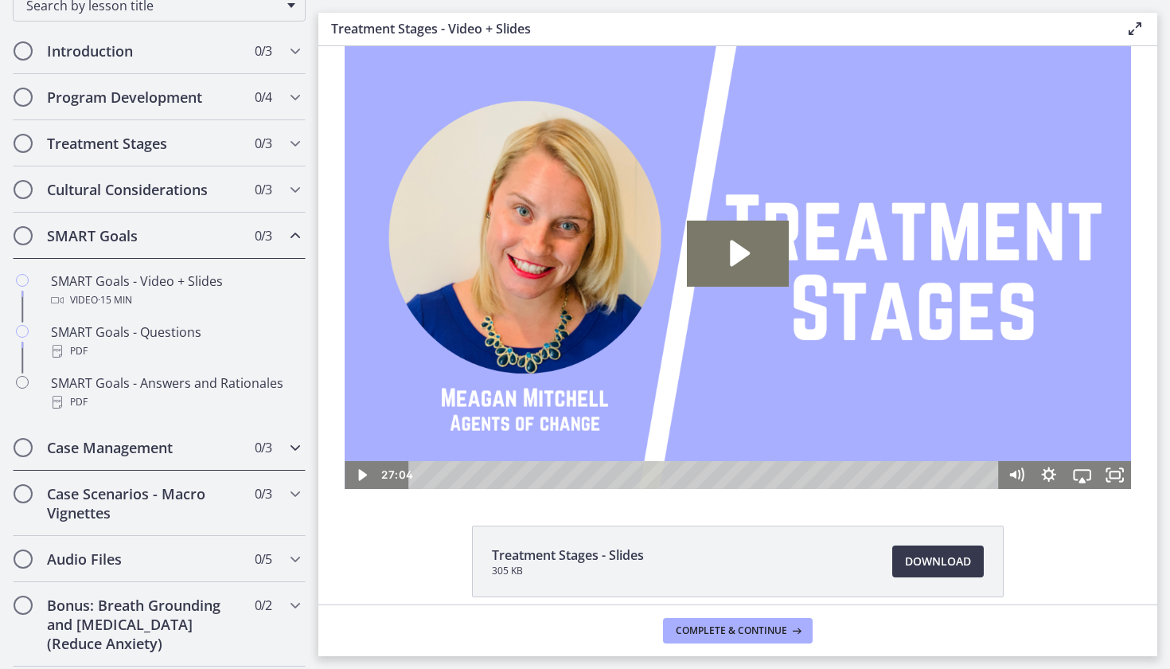
click at [189, 467] on div "Case Management 0 / 3 Completed" at bounding box center [159, 447] width 293 height 46
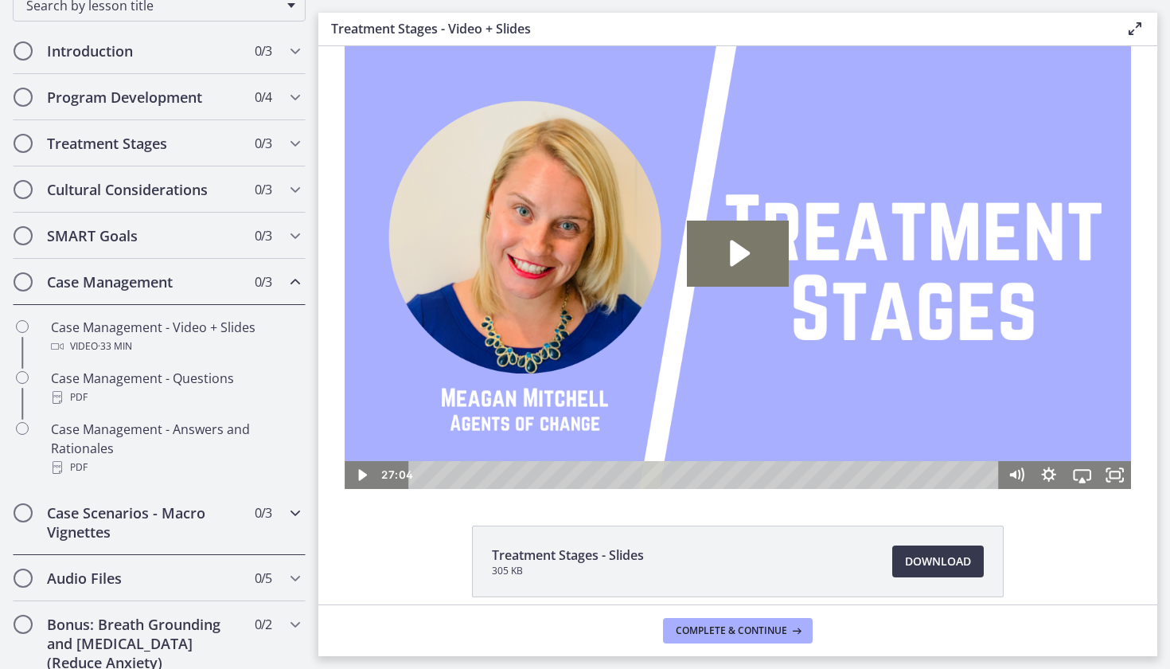
click at [193, 529] on h2 "Case Scenarios - Macro Vignettes" at bounding box center [144, 522] width 194 height 38
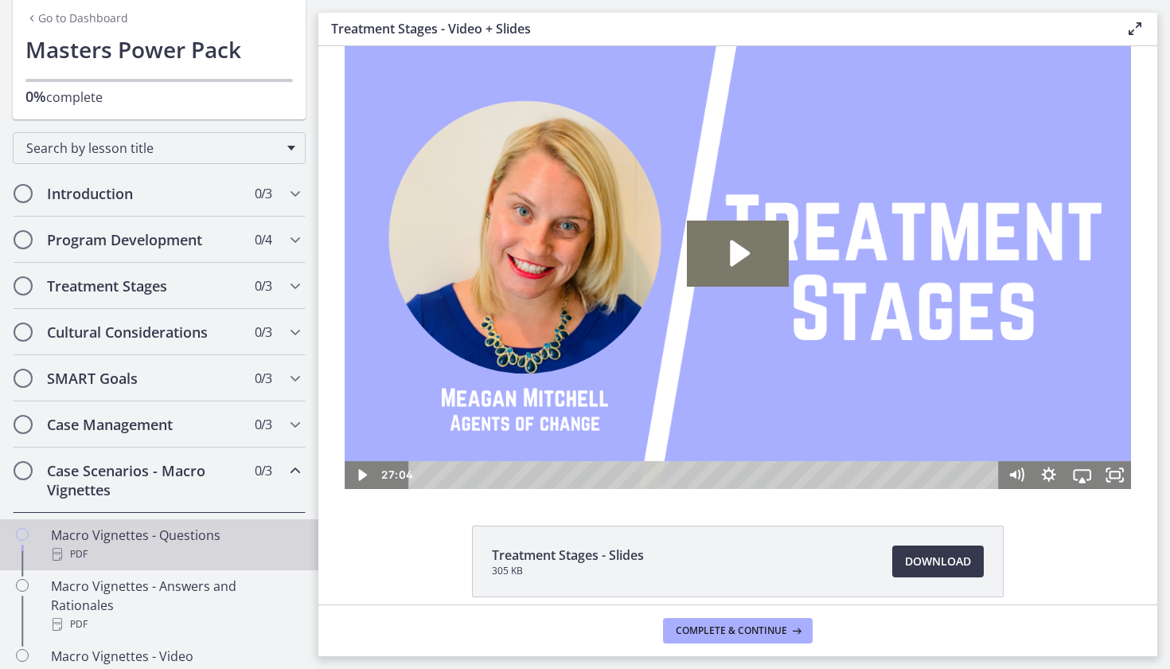
scroll to position [32, 0]
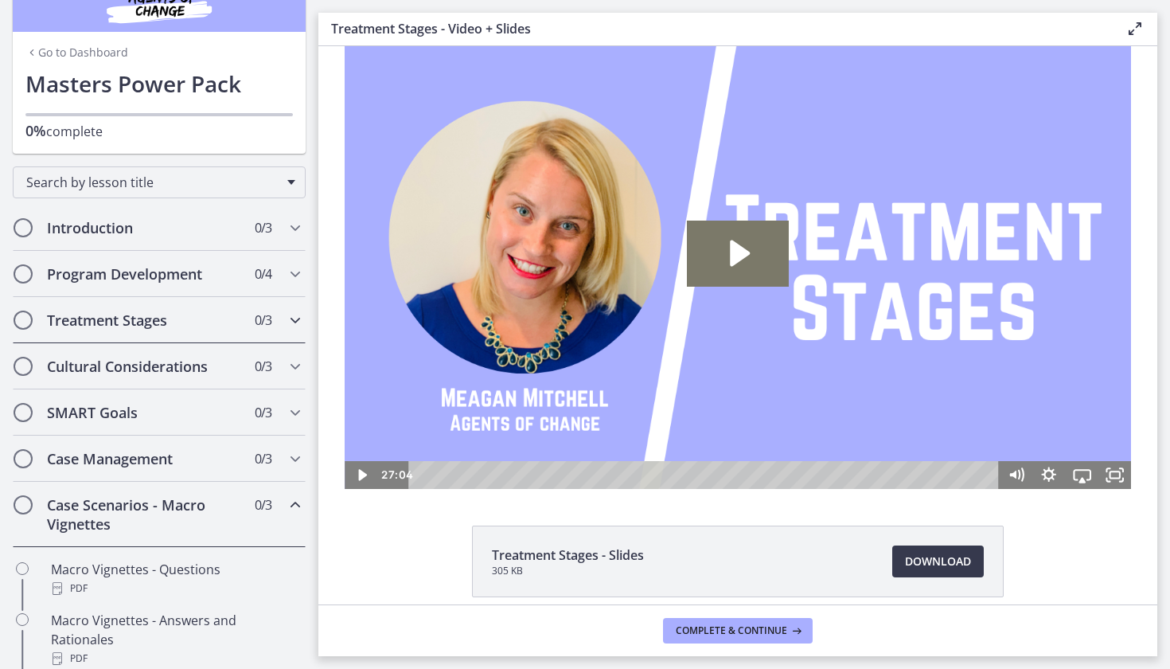
click at [127, 323] on h2 "Treatment Stages" at bounding box center [144, 320] width 194 height 19
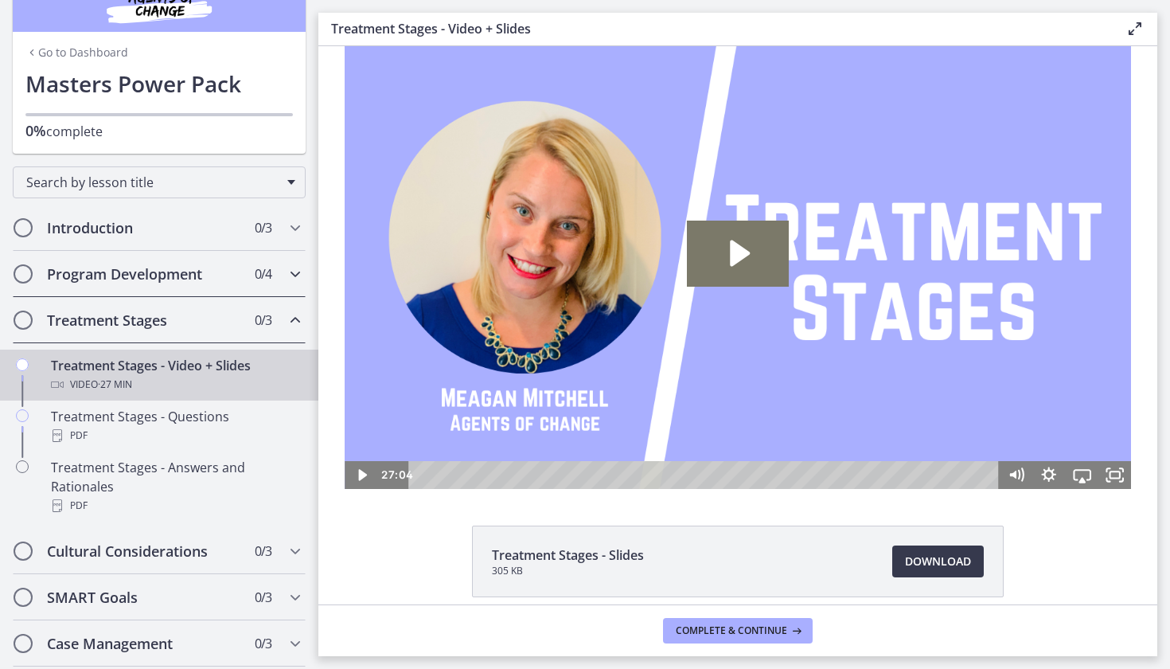
click at [120, 270] on h2 "Program Development" at bounding box center [144, 273] width 194 height 19
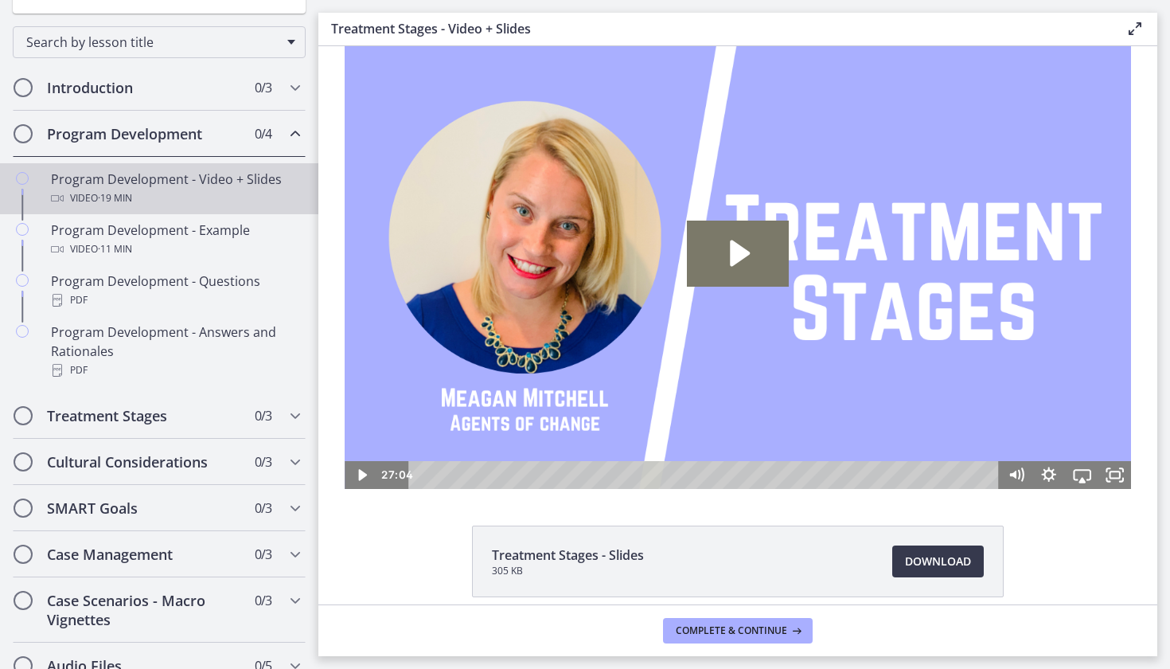
scroll to position [201, 0]
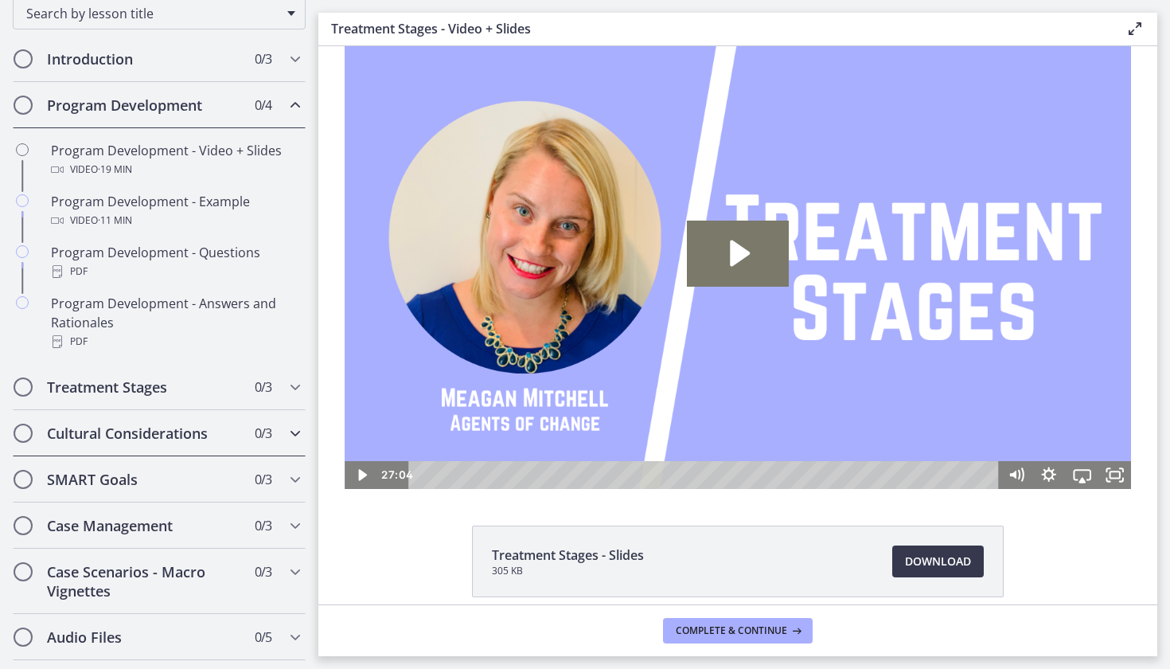
click at [180, 428] on h2 "Cultural Considerations" at bounding box center [144, 433] width 194 height 19
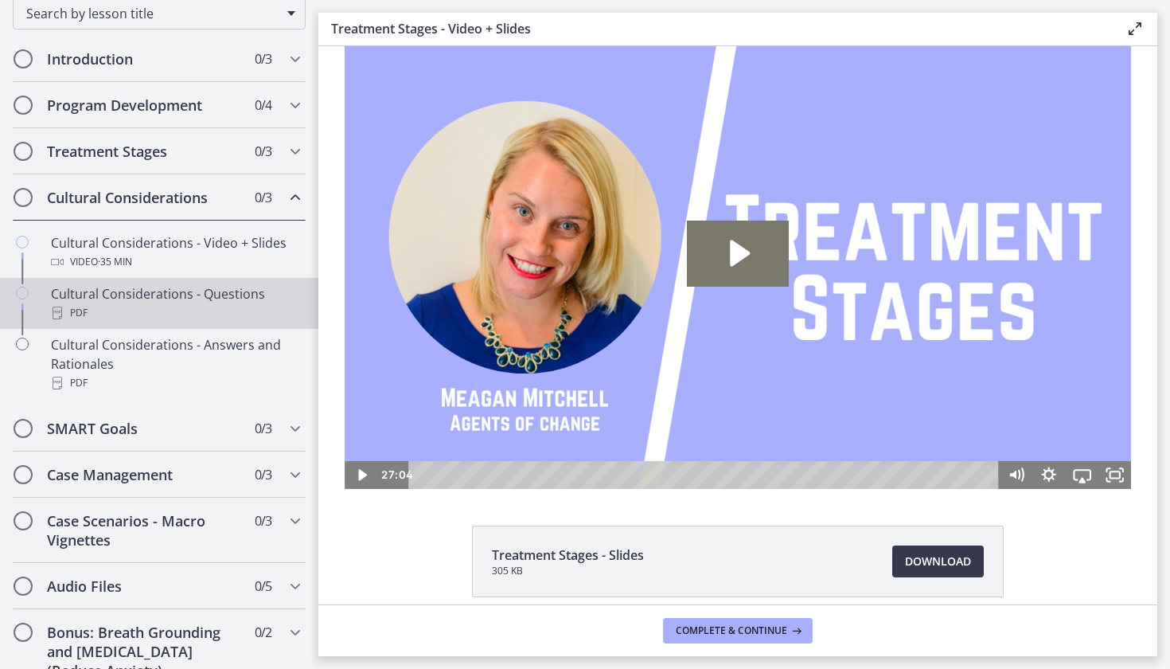
click at [186, 324] on link "Cultural Considerations - Questions PDF" at bounding box center [159, 303] width 318 height 51
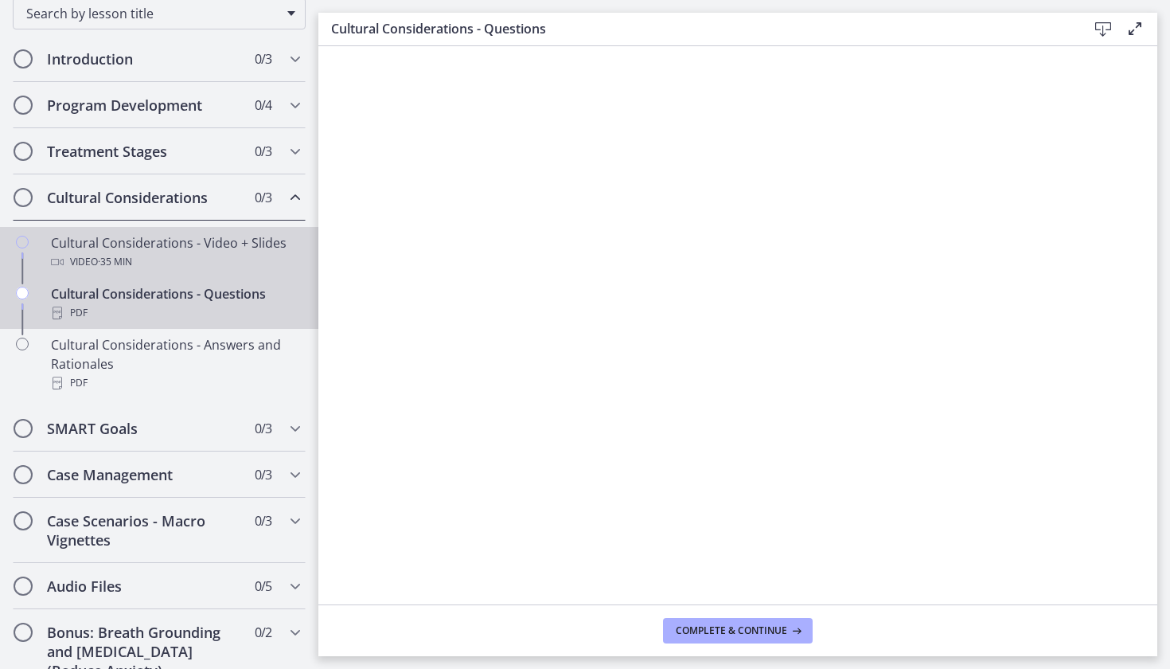
click at [228, 268] on div "Video · 35 min" at bounding box center [175, 261] width 248 height 19
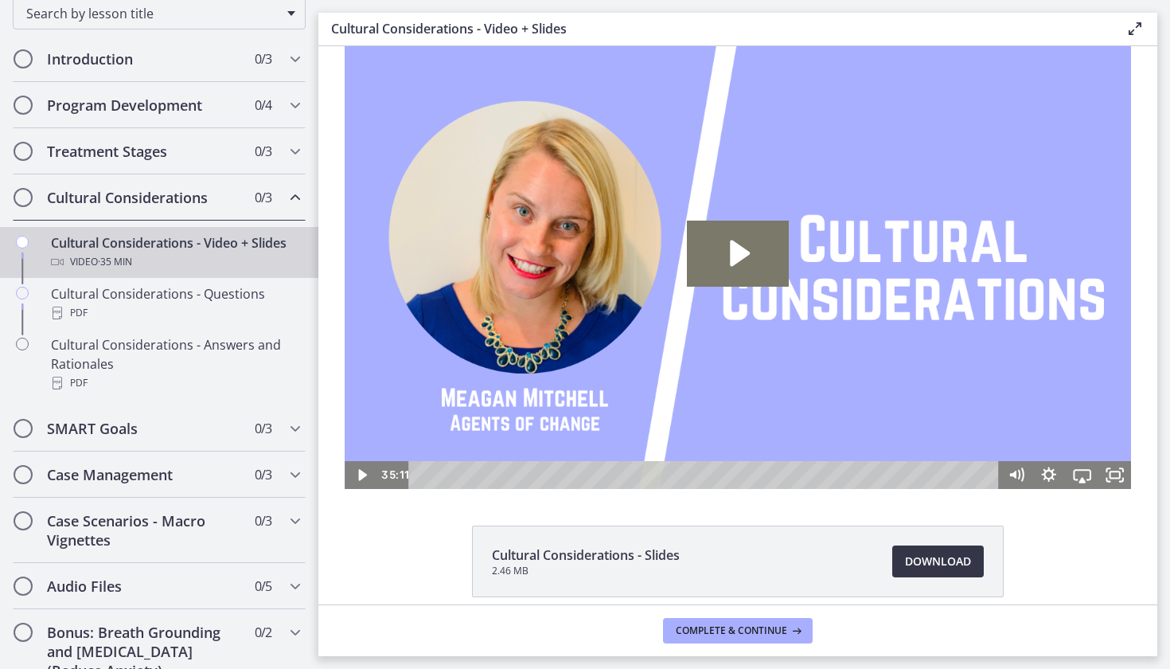
click at [908, 553] on span "Download Opens in a new window" at bounding box center [938, 561] width 66 height 19
click at [186, 115] on div "Program Development 0 / 4 Completed" at bounding box center [159, 105] width 293 height 46
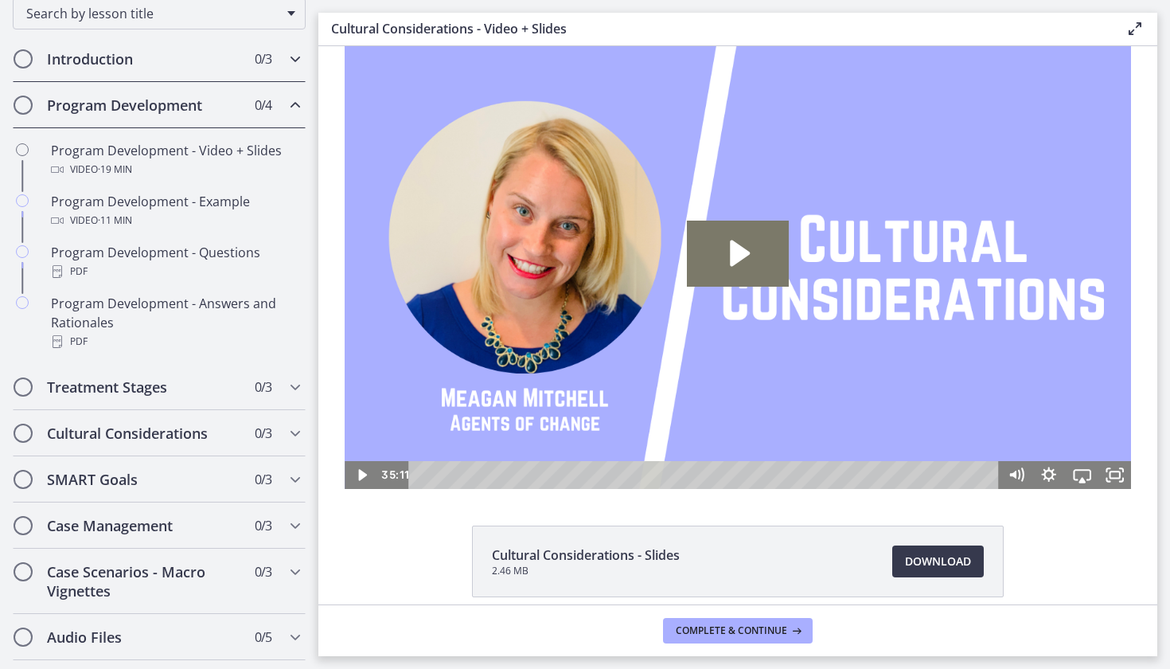
click at [181, 58] on h2 "Introduction" at bounding box center [144, 58] width 194 height 19
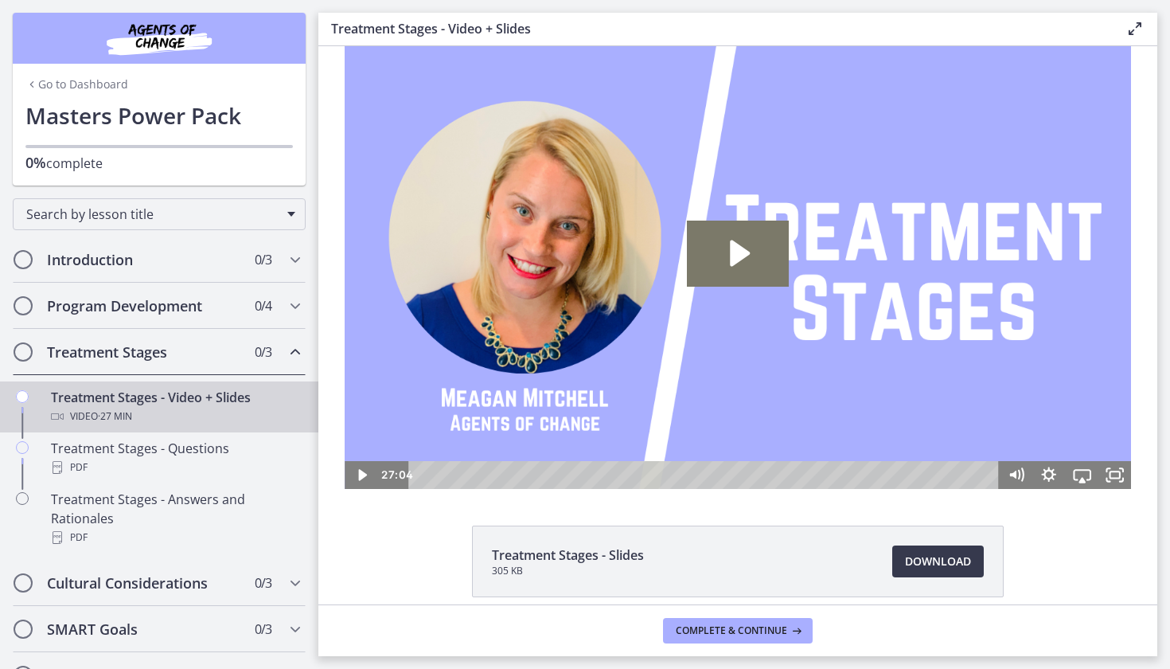
click at [88, 91] on link "Go to Dashboard" at bounding box center [76, 84] width 103 height 16
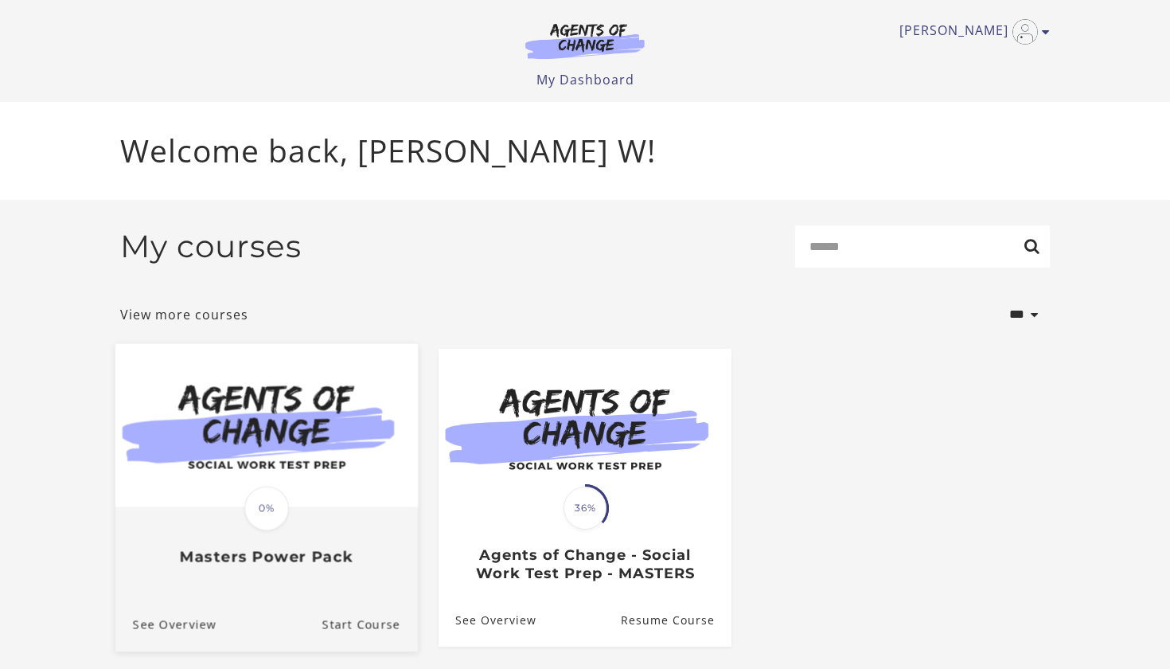
click at [344, 530] on div "Translation missing: en.liquid.partials.dashboard_course_card.progress_descript…" at bounding box center [266, 537] width 303 height 58
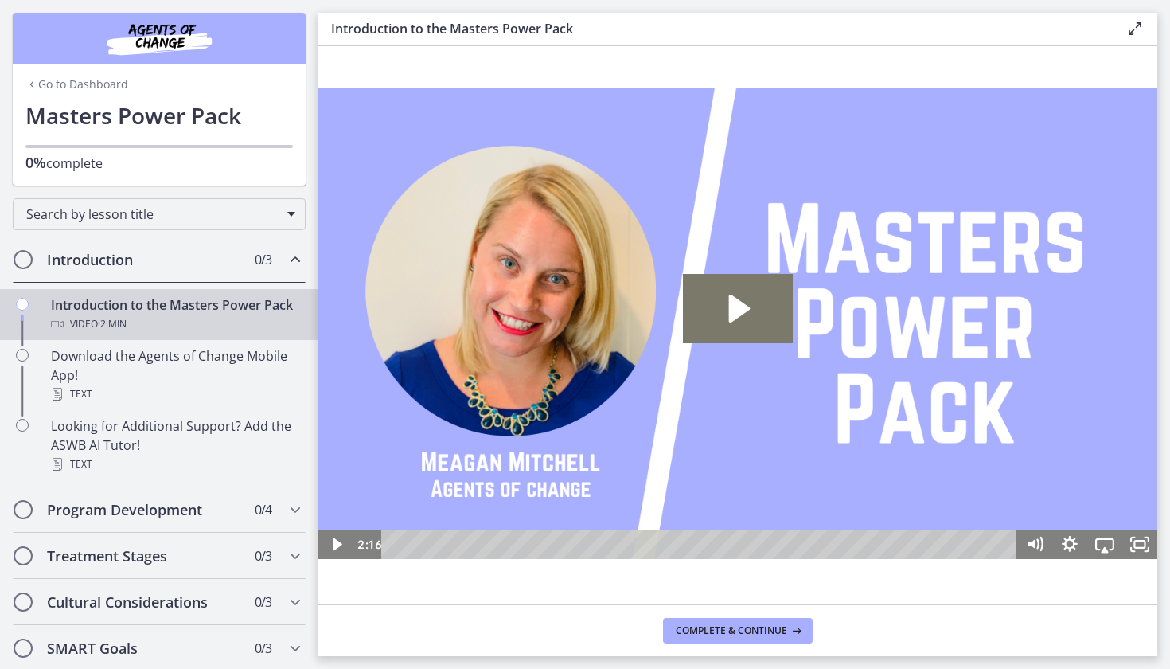
click at [62, 85] on link "Go to Dashboard" at bounding box center [76, 84] width 103 height 16
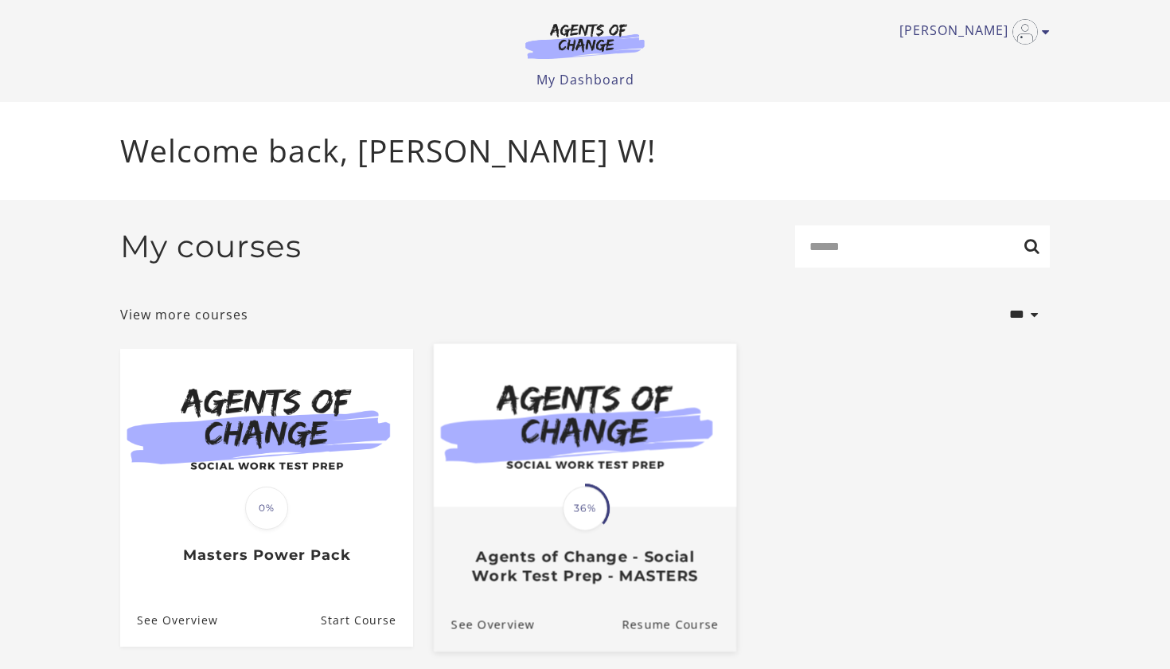
click at [586, 539] on div "Translation missing: en.liquid.partials.dashboard_course_card.progress_descript…" at bounding box center [585, 546] width 303 height 76
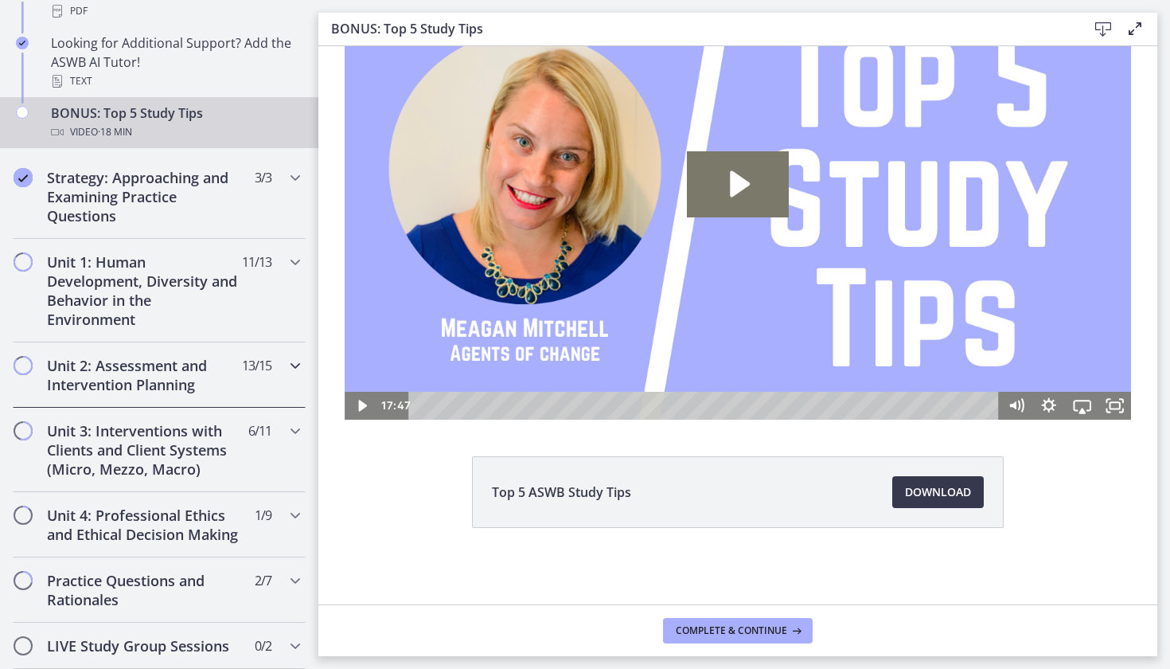
scroll to position [865, 0]
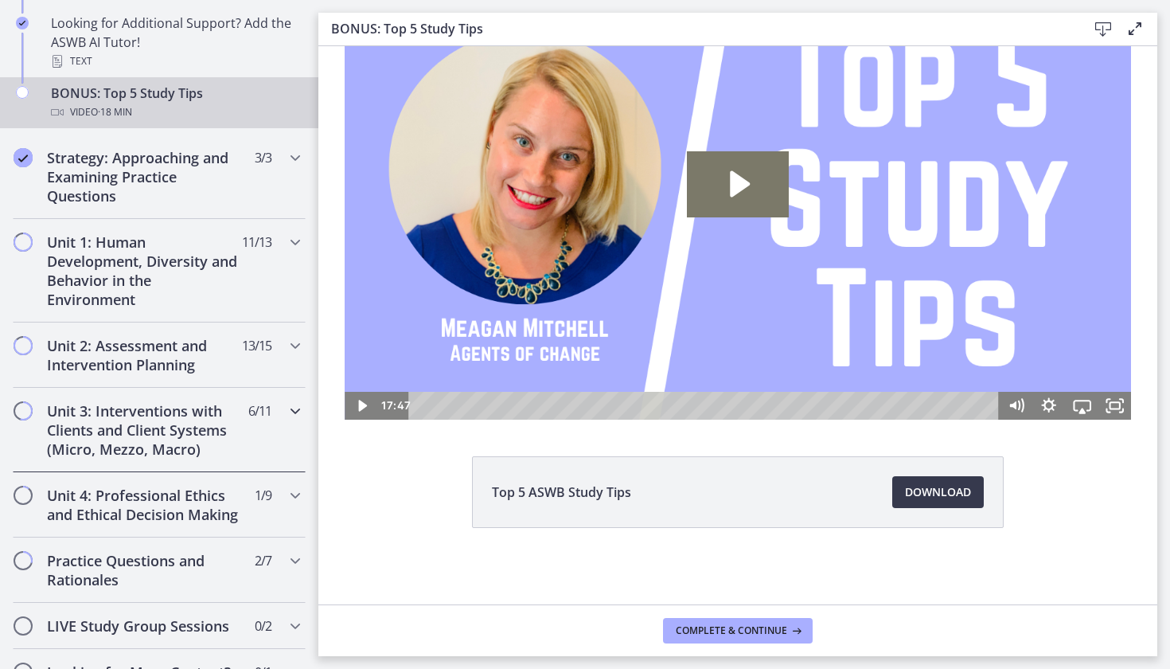
click at [187, 427] on h2 "Unit 3: Interventions with Clients and Client Systems (Micro, Mezzo, Macro)" at bounding box center [144, 429] width 194 height 57
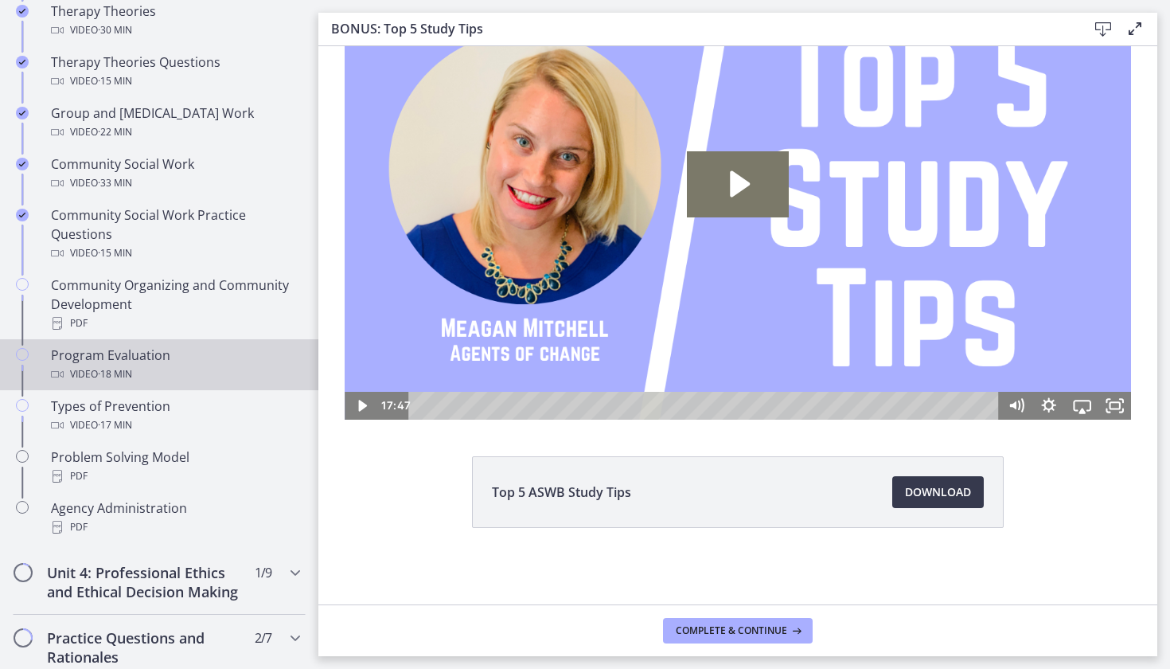
scroll to position [772, 0]
